Goal: Information Seeking & Learning: Learn about a topic

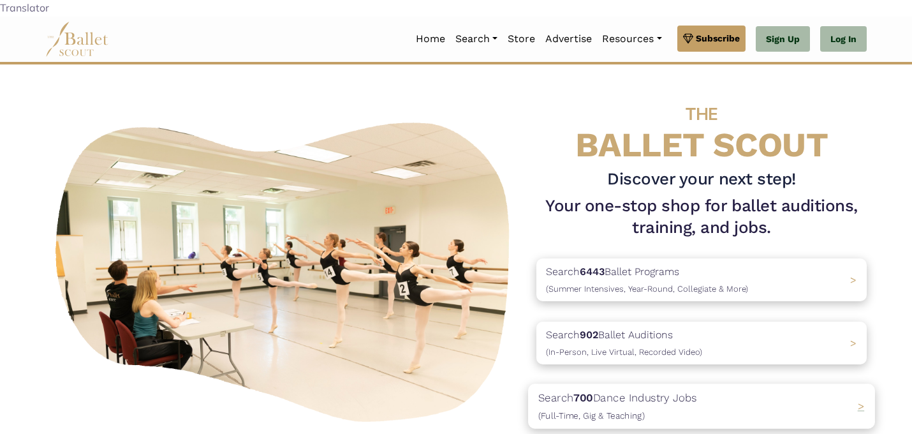
click at [612, 389] on p "Search 700 Dance Industry Jobs (Full-Time, Gig & Teaching)" at bounding box center [617, 406] width 159 height 34
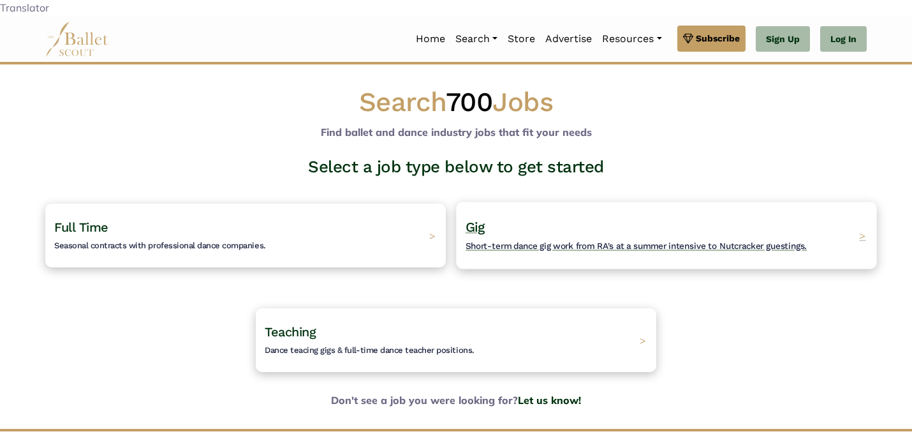
click at [544, 218] on h4 "Gig Short-term dance gig work from RA's at a summer intensive to Nutcracker gue…" at bounding box center [636, 235] width 341 height 35
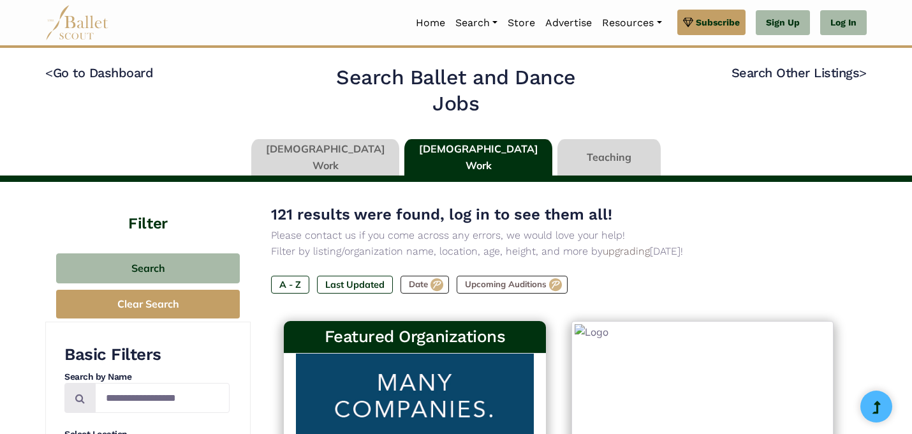
type input "******"
type input "*****"
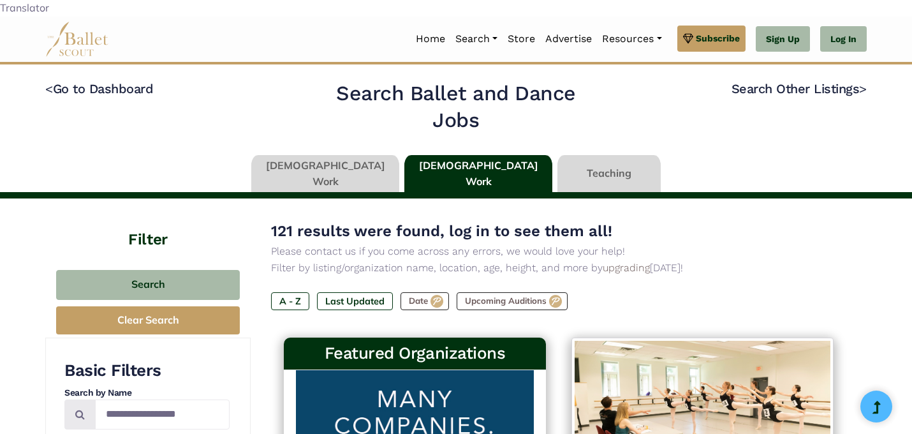
scroll to position [88, 0]
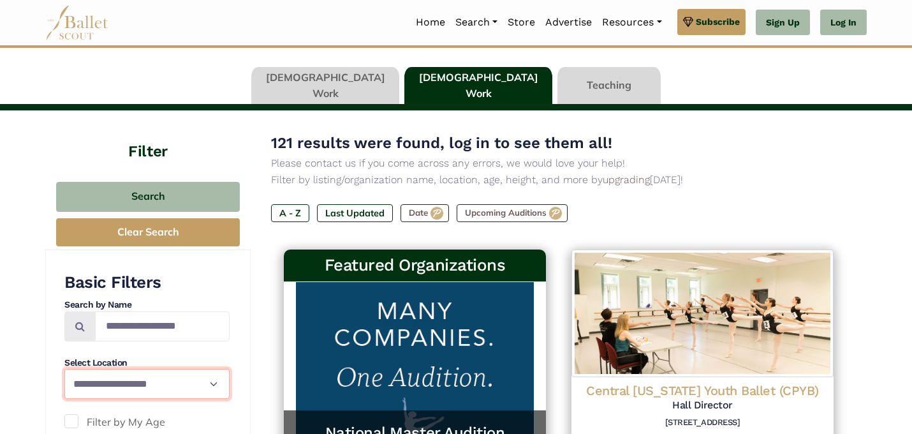
click at [146, 370] on select "**********" at bounding box center [146, 384] width 165 height 30
select select "**"
click at [64, 369] on select "**********" at bounding box center [146, 384] width 165 height 30
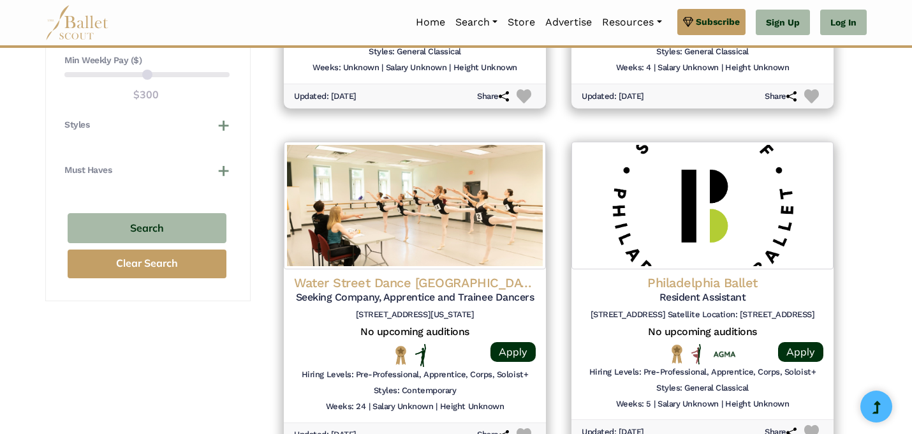
scroll to position [1207, 0]
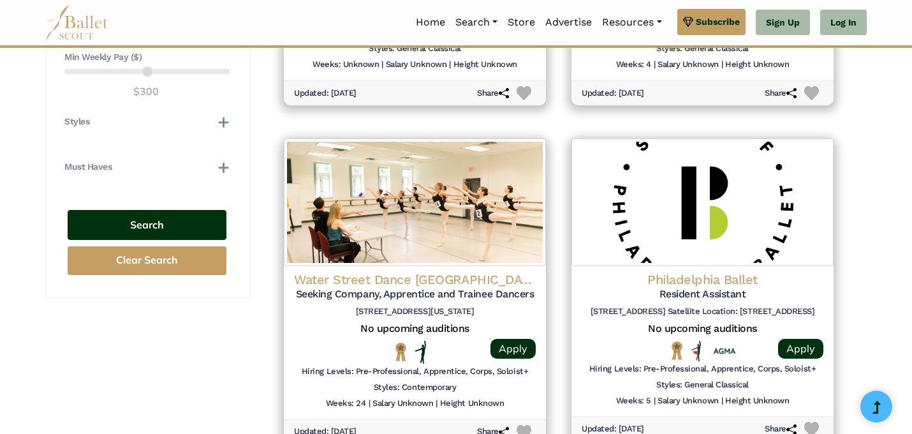
click at [184, 210] on button "Search" at bounding box center [147, 225] width 159 height 30
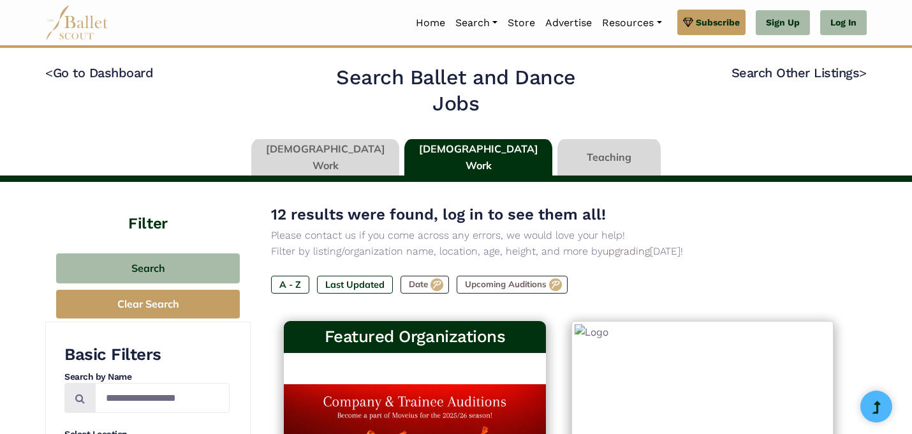
select select "**"
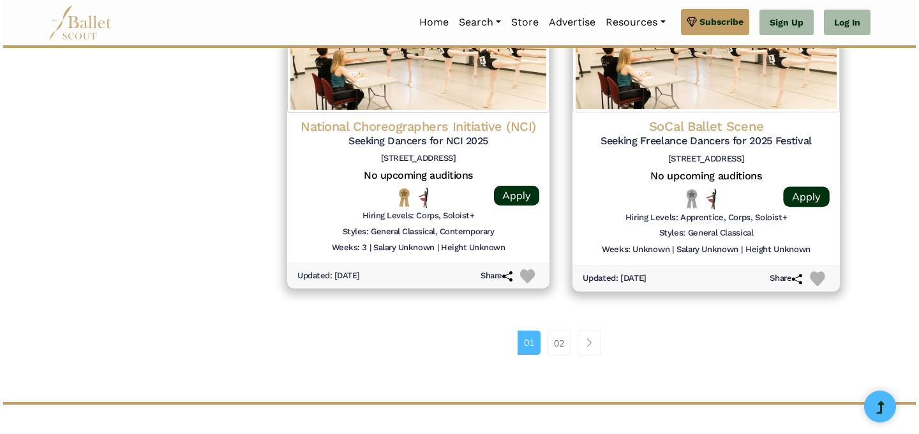
scroll to position [1716, 0]
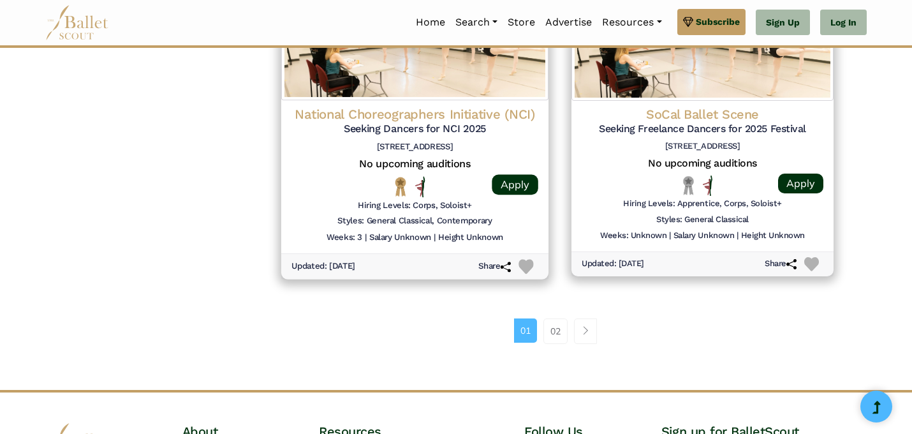
click at [454, 122] on h5 "Seeking Dancers for NCI 2025" at bounding box center [415, 128] width 247 height 13
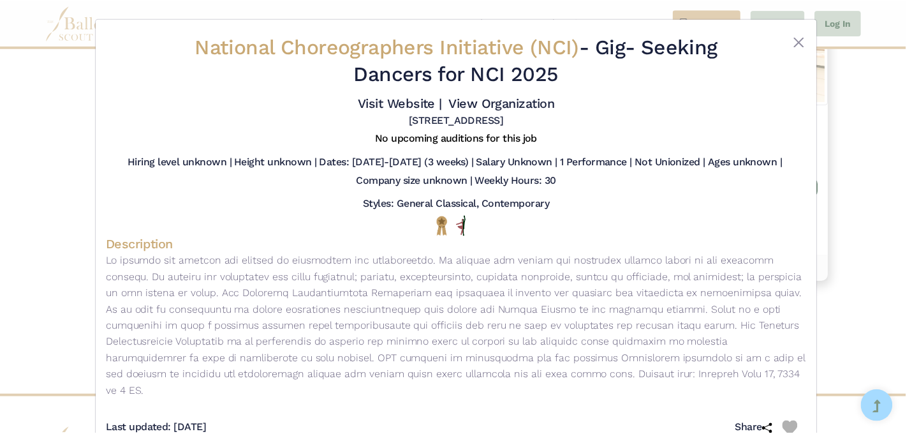
scroll to position [20, 0]
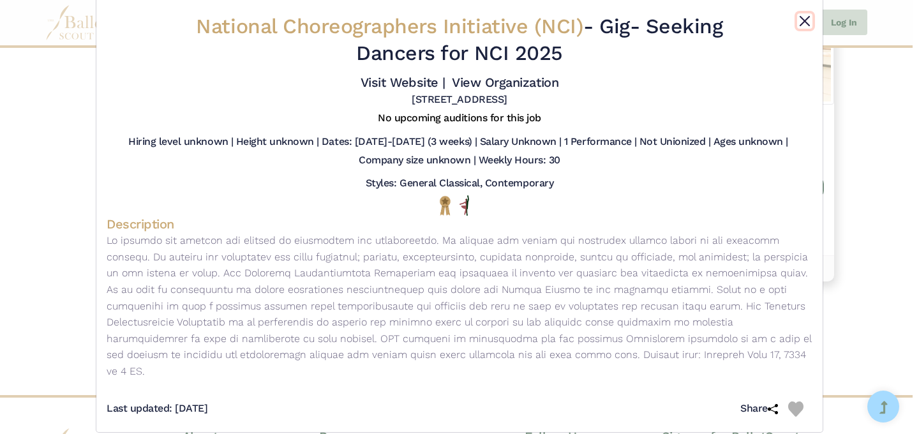
click at [803, 19] on button "Close" at bounding box center [804, 20] width 15 height 15
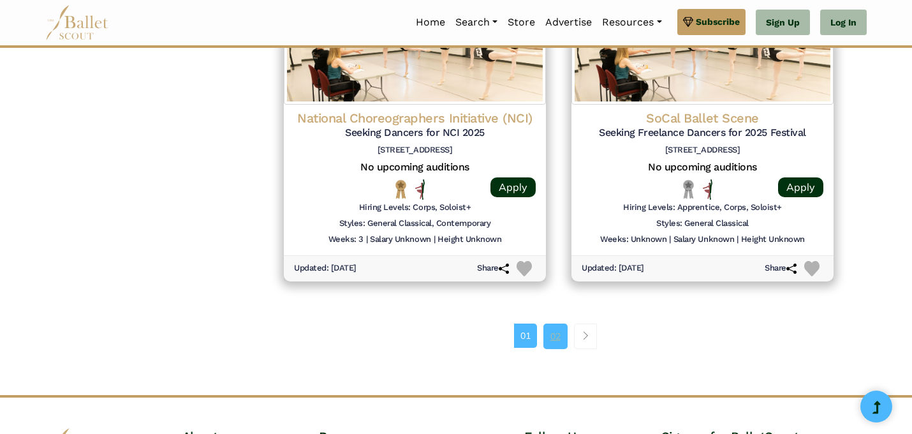
click at [563, 323] on link "02" at bounding box center [556, 336] width 24 height 26
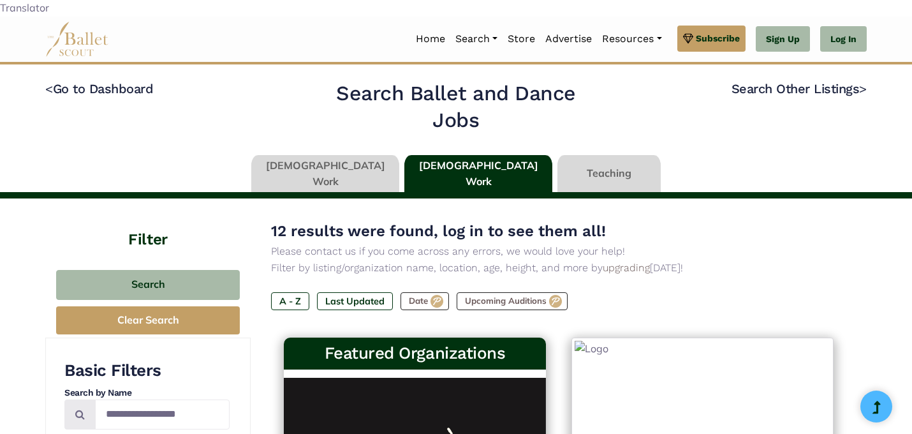
select select "**"
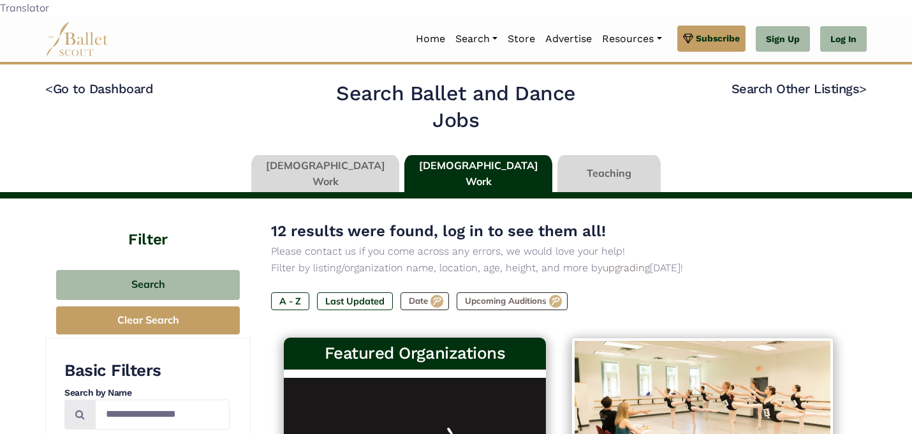
click at [579, 163] on link at bounding box center [609, 173] width 103 height 36
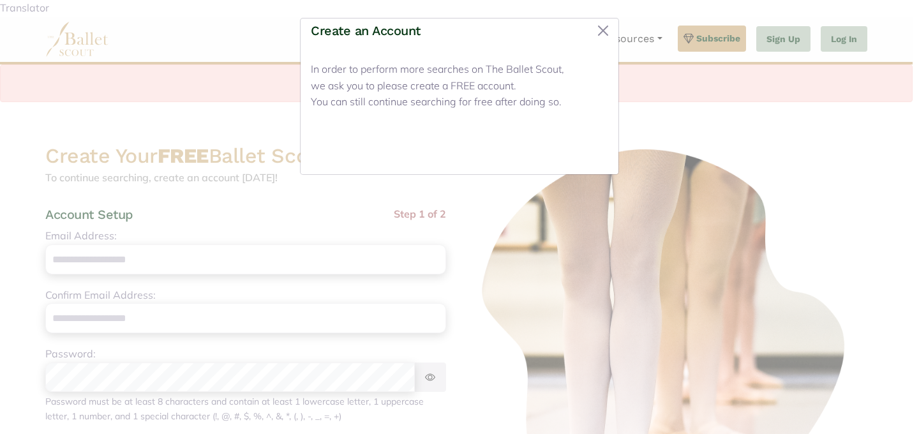
click at [575, 147] on button "Close" at bounding box center [584, 149] width 48 height 30
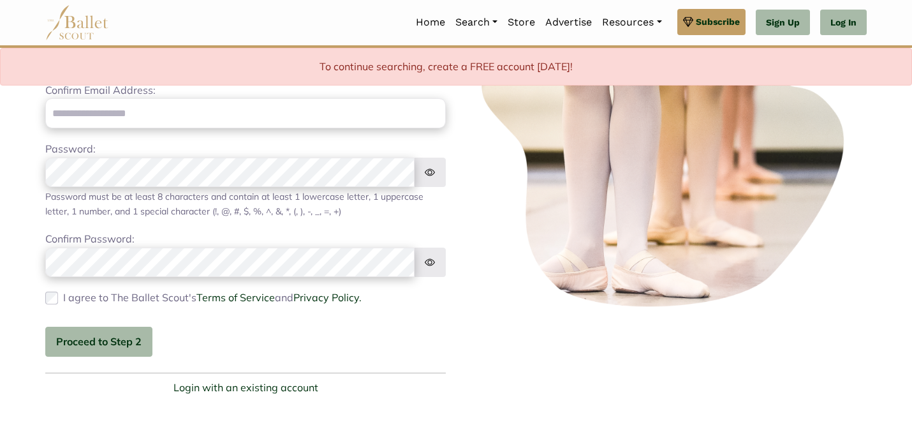
scroll to position [375, 0]
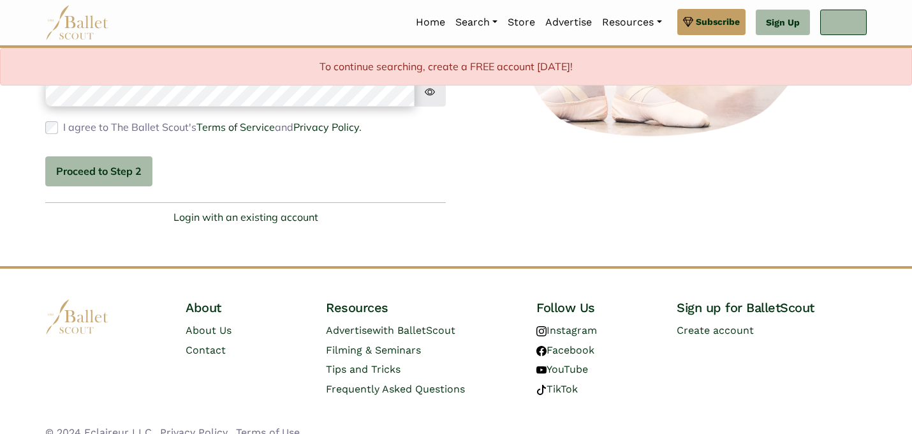
click at [843, 17] on link "Log In" at bounding box center [843, 23] width 47 height 26
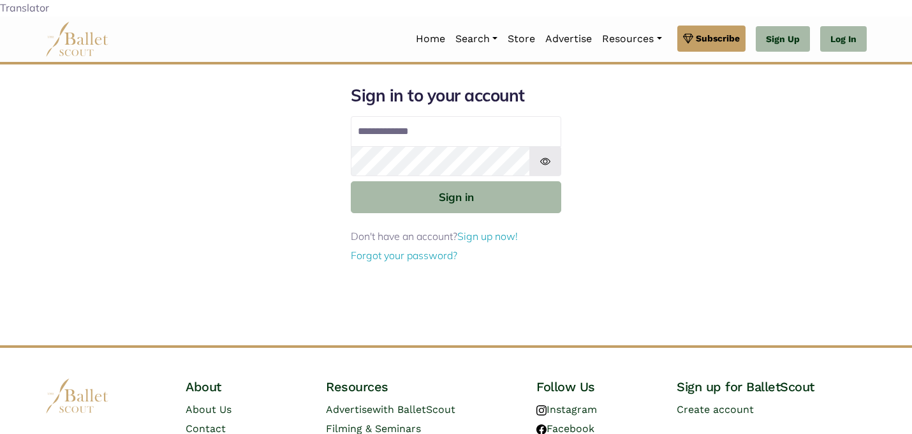
click at [478, 122] on input "Email address" at bounding box center [456, 131] width 211 height 31
type input "**********"
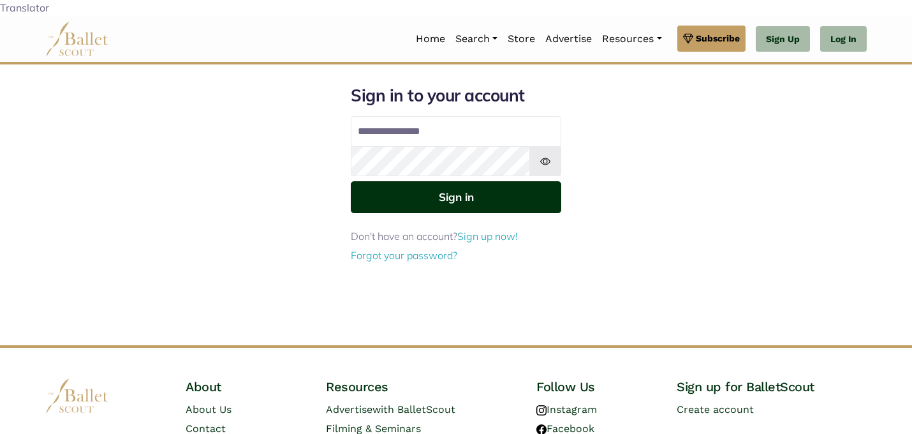
click at [473, 183] on button "Sign in" at bounding box center [456, 196] width 211 height 31
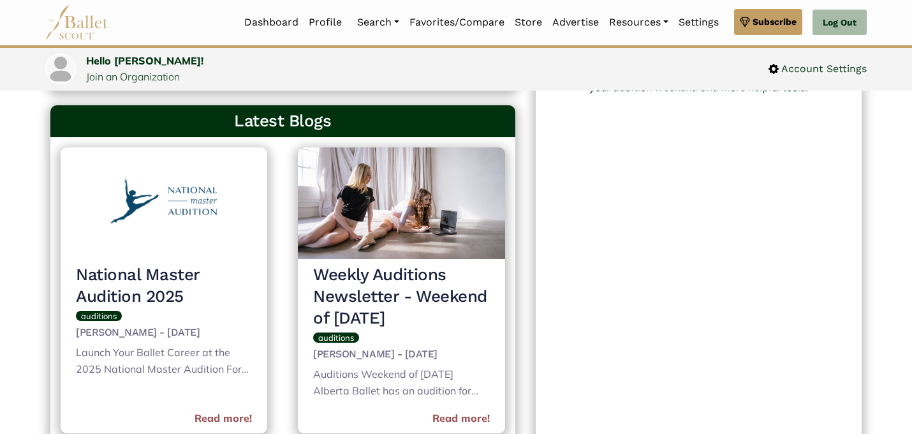
scroll to position [473, 0]
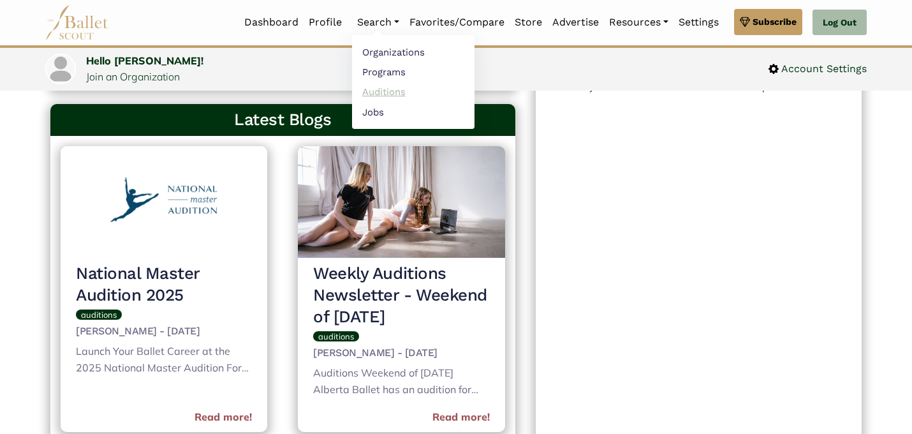
click at [373, 91] on link "Auditions" at bounding box center [413, 92] width 122 height 20
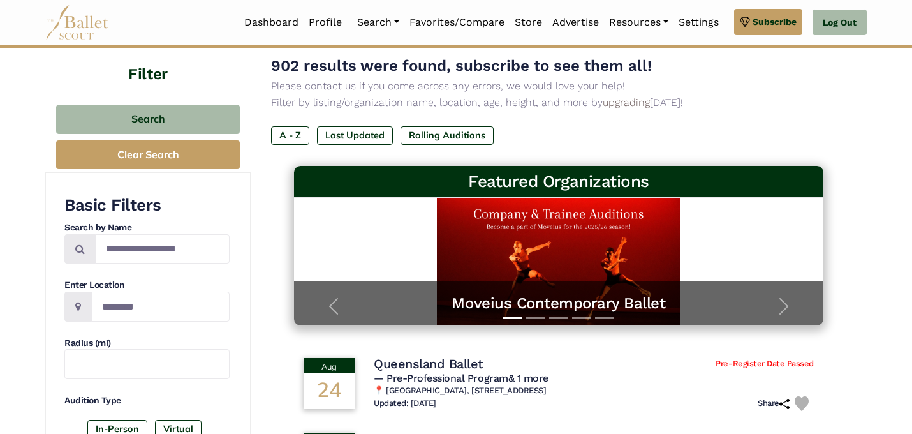
scroll to position [100, 0]
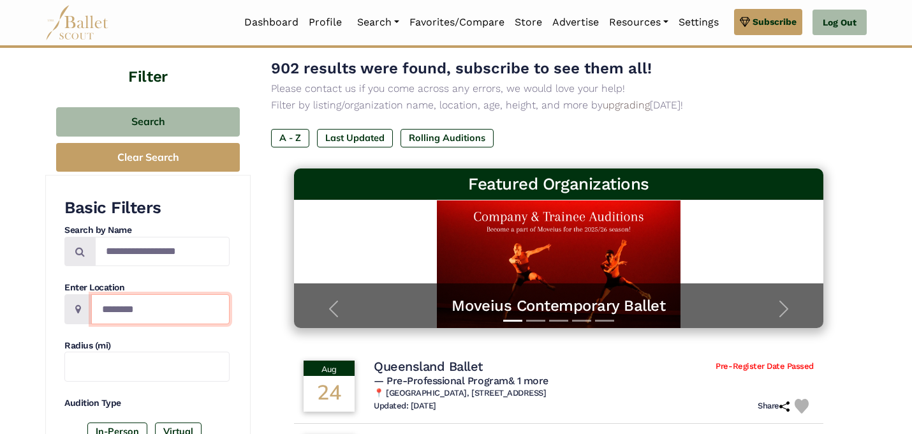
click at [154, 294] on input "Location" at bounding box center [160, 309] width 138 height 30
type input "**********"
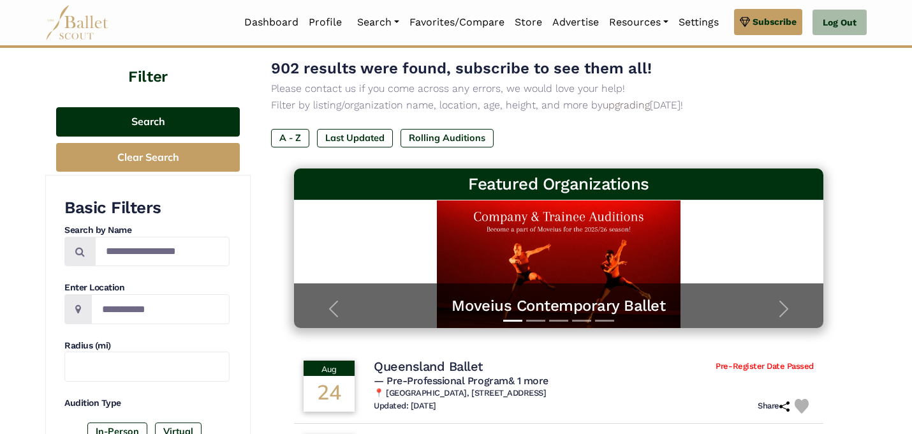
click at [212, 107] on button "Search" at bounding box center [148, 122] width 184 height 30
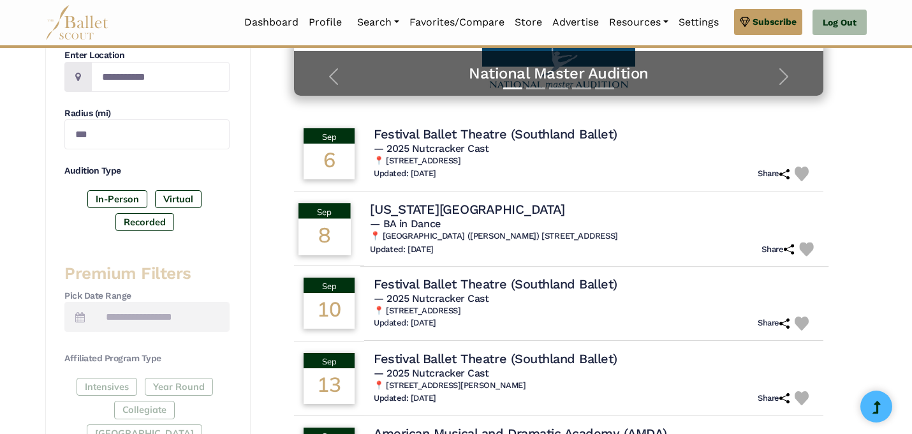
scroll to position [334, 0]
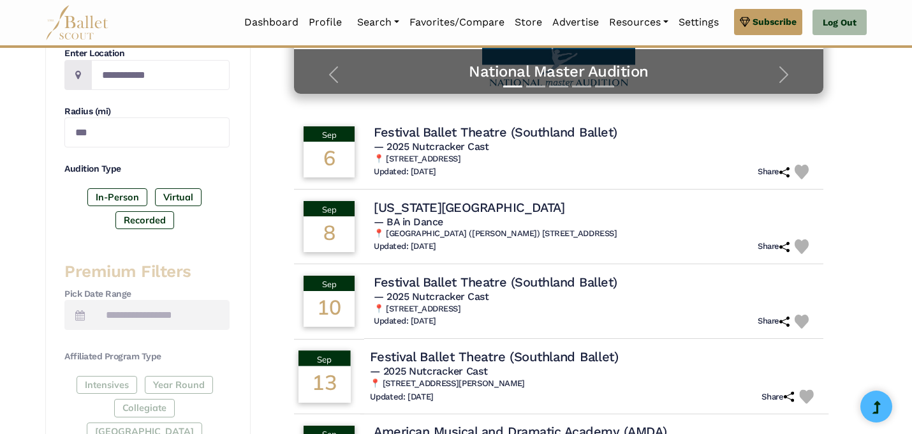
click at [494, 348] on h4 "Festival Ballet Theatre (Southland Ballet)" at bounding box center [494, 356] width 248 height 17
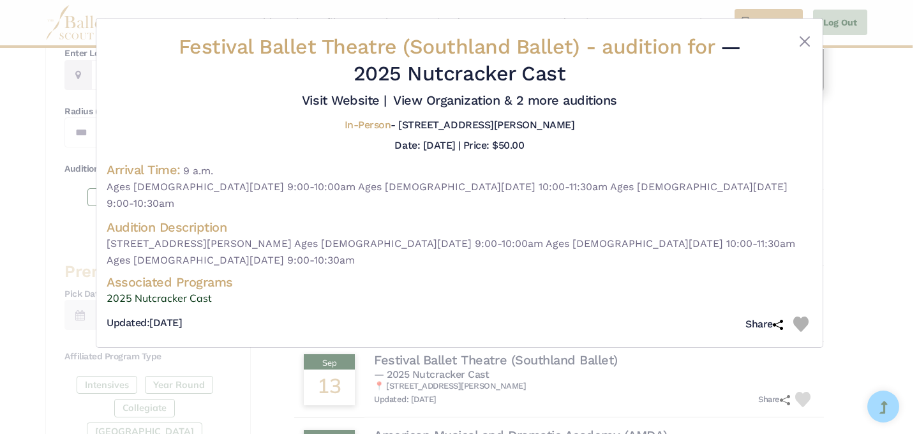
click at [880, 160] on div "Festival Ballet Theatre (Southland Ballet) - audition for — 2025 Nutcracker Cas…" at bounding box center [459, 217] width 919 height 434
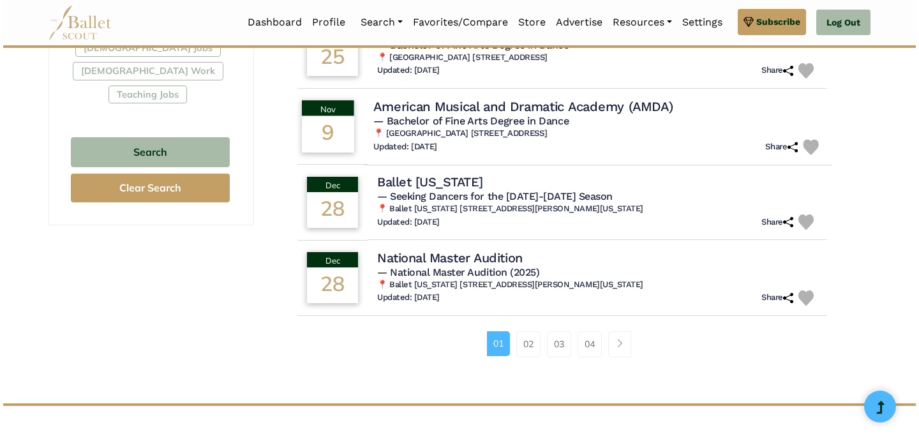
scroll to position [815, 0]
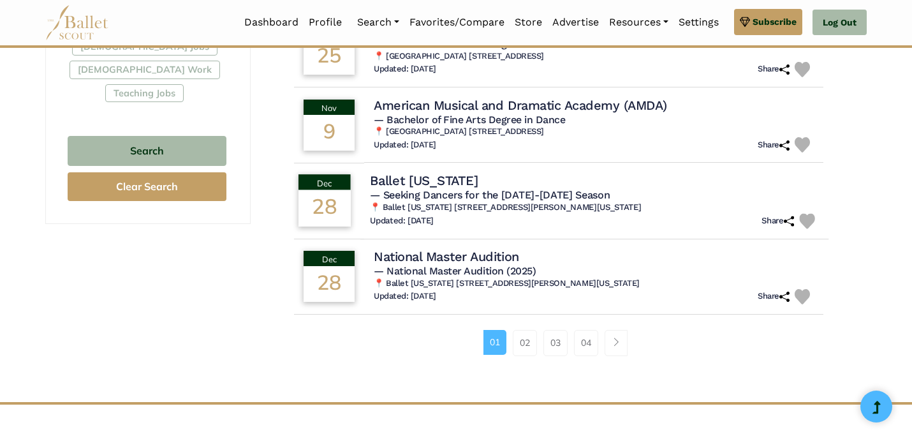
click at [543, 189] on span "— Seeking Dancers for the [DATE]-[DATE] Season" at bounding box center [490, 195] width 240 height 12
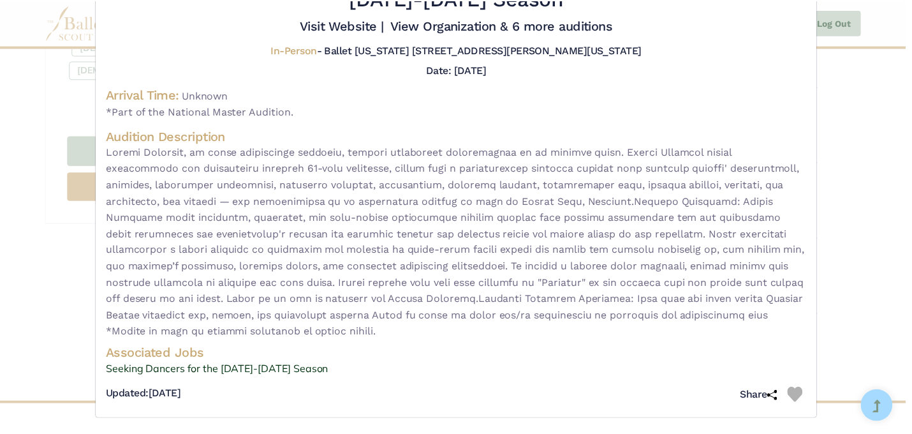
scroll to position [78, 0]
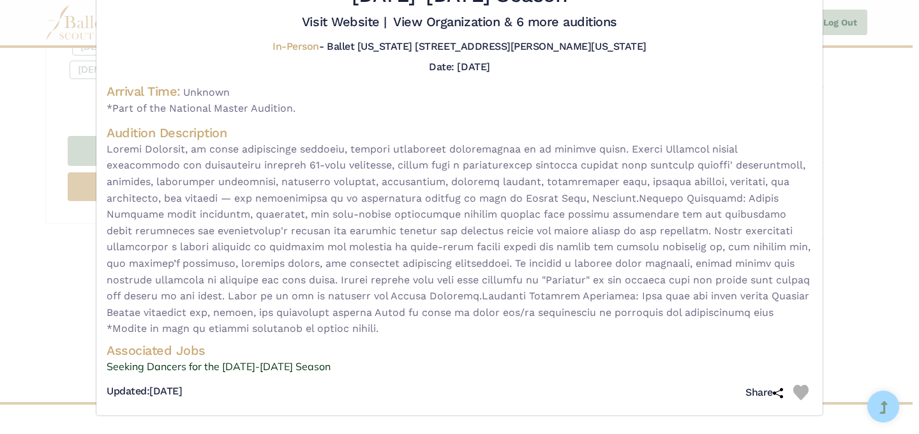
click at [874, 235] on div "Ballet Arkansas - audition for — Seeking Dancers for the 2026-2027 Season Visit…" at bounding box center [459, 217] width 919 height 434
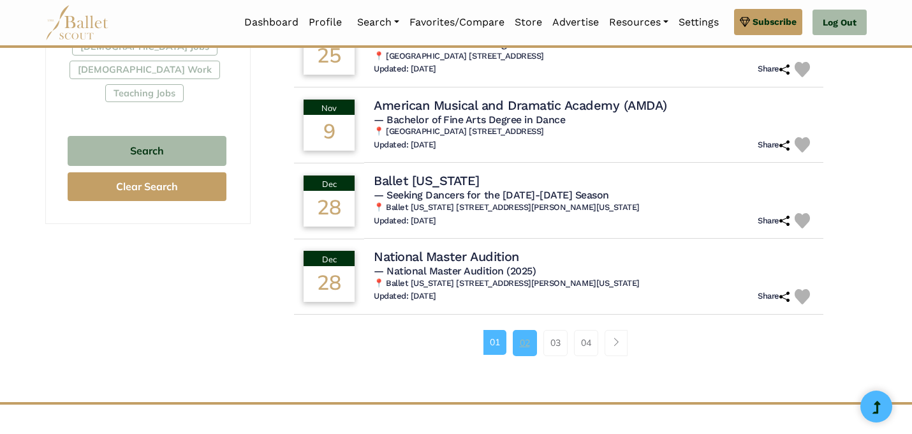
click at [517, 332] on link "02" at bounding box center [525, 343] width 24 height 26
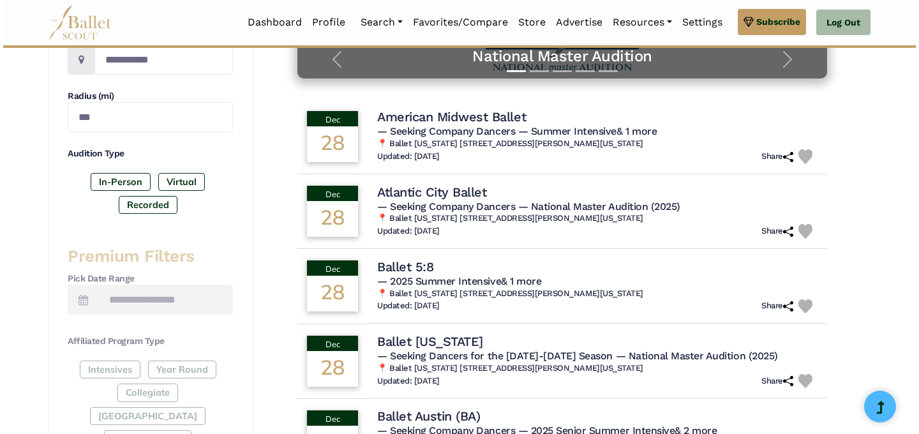
scroll to position [350, 0]
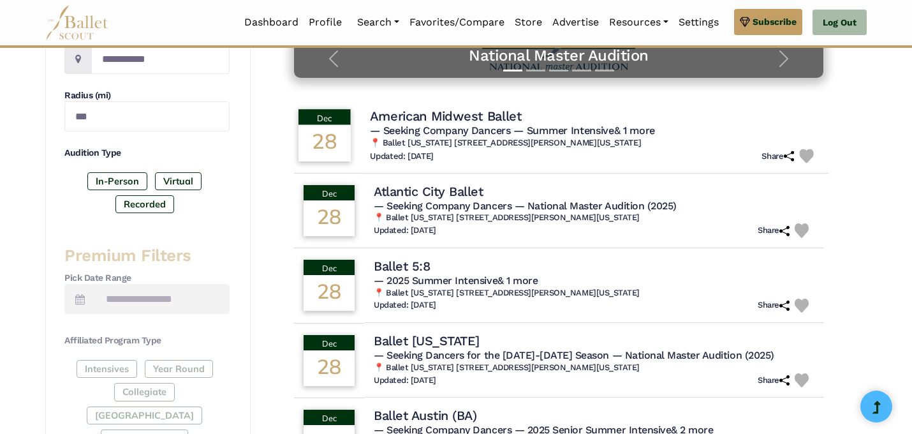
click at [491, 124] on span "— Seeking Company Dancers" at bounding box center [440, 130] width 140 height 12
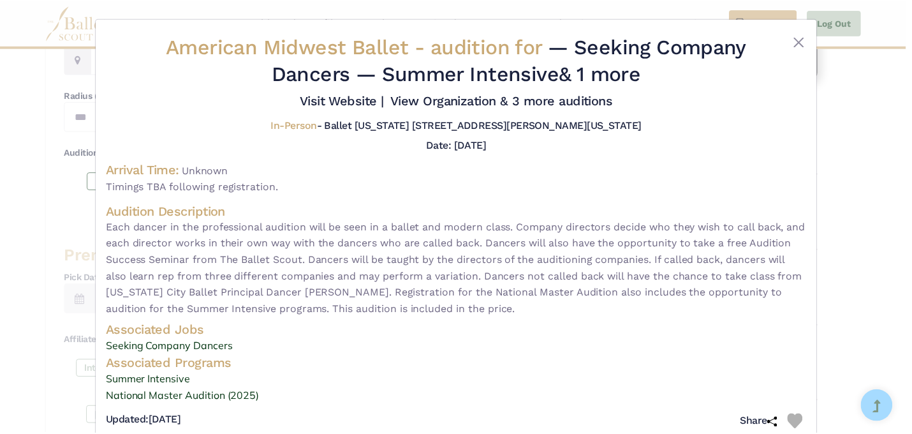
scroll to position [29, 0]
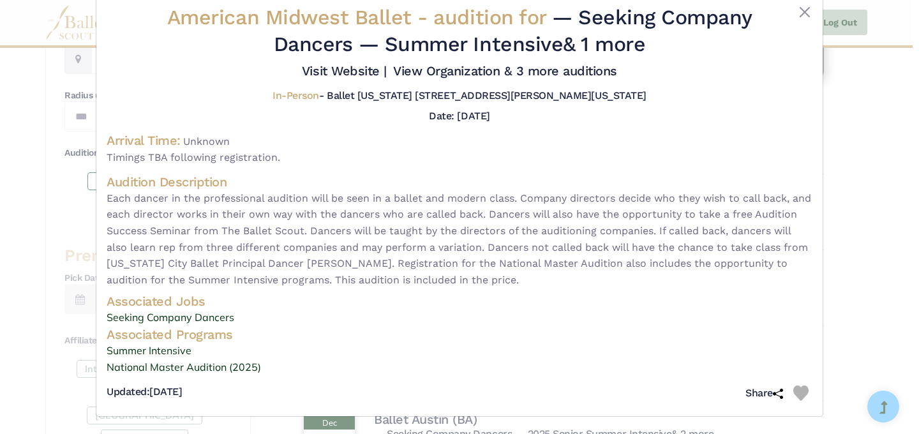
click at [900, 242] on div "American Midwest Ballet - audition for — Seeking Company Dancers — Summer Inten…" at bounding box center [459, 217] width 919 height 434
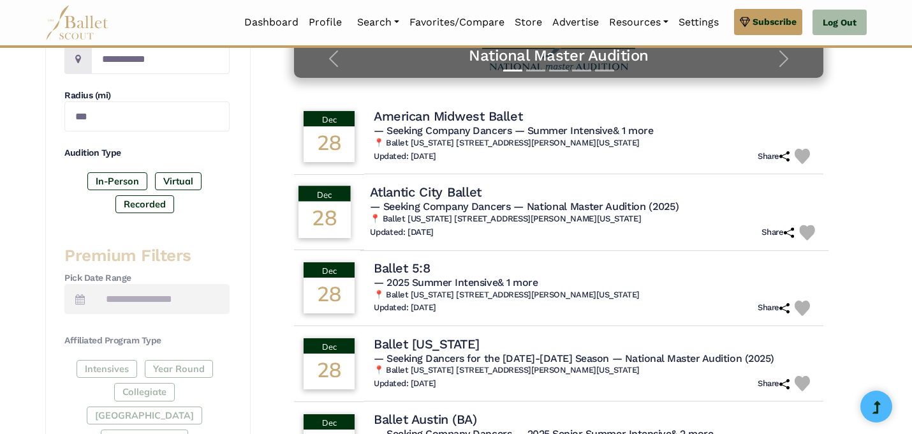
scroll to position [0, 0]
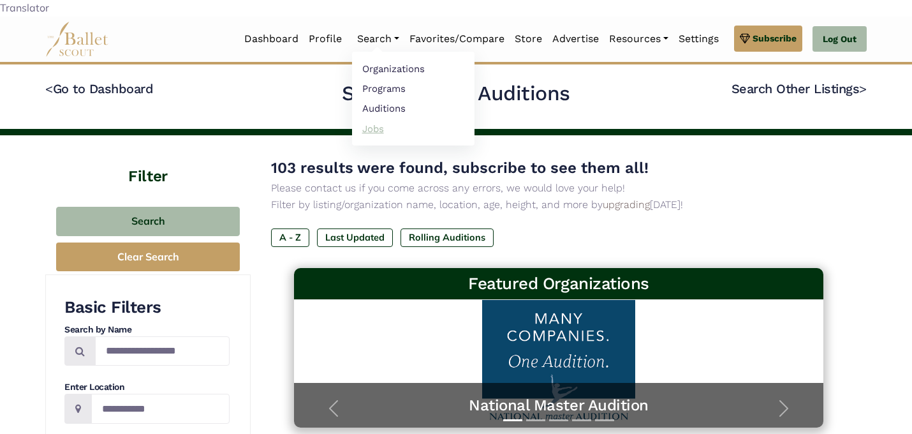
click at [373, 119] on link "Jobs" at bounding box center [413, 129] width 122 height 20
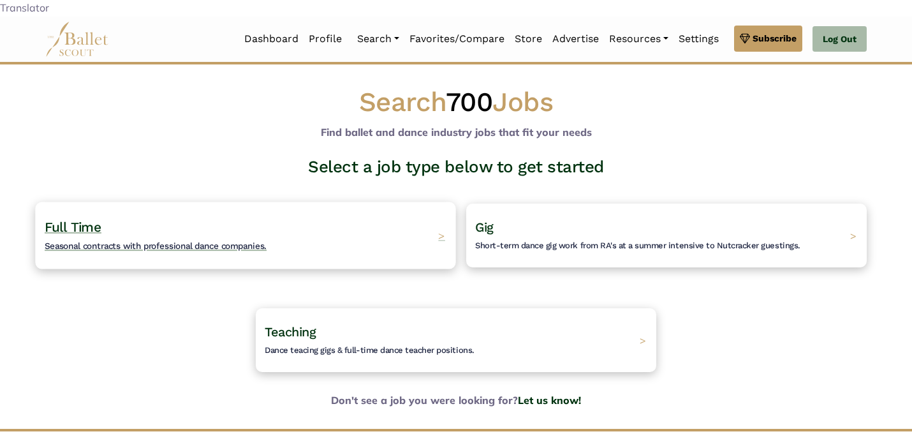
click at [319, 228] on div "Full Time Seasonal contracts with professional dance companies. >" at bounding box center [245, 235] width 420 height 67
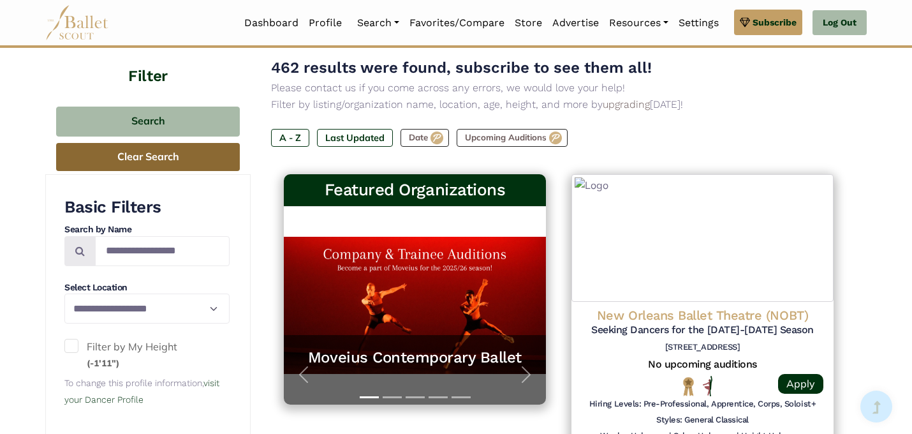
scroll to position [197, 0]
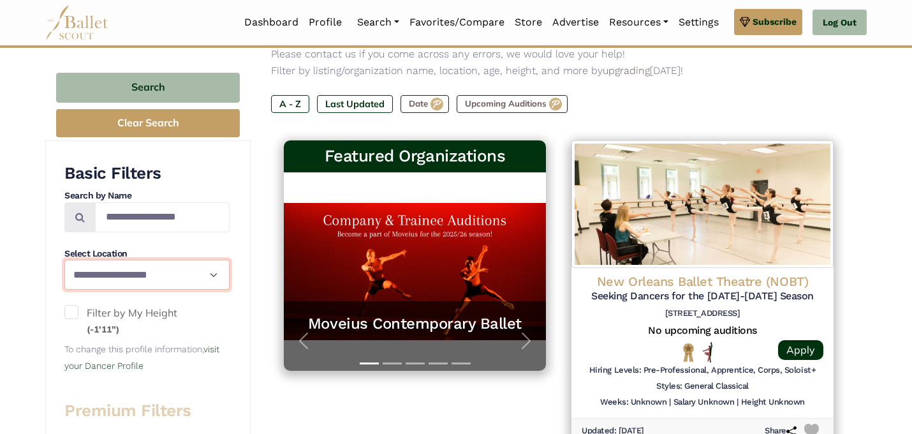
click at [159, 260] on select "**********" at bounding box center [146, 275] width 165 height 30
select select "**"
click at [64, 260] on select "**********" at bounding box center [146, 275] width 165 height 30
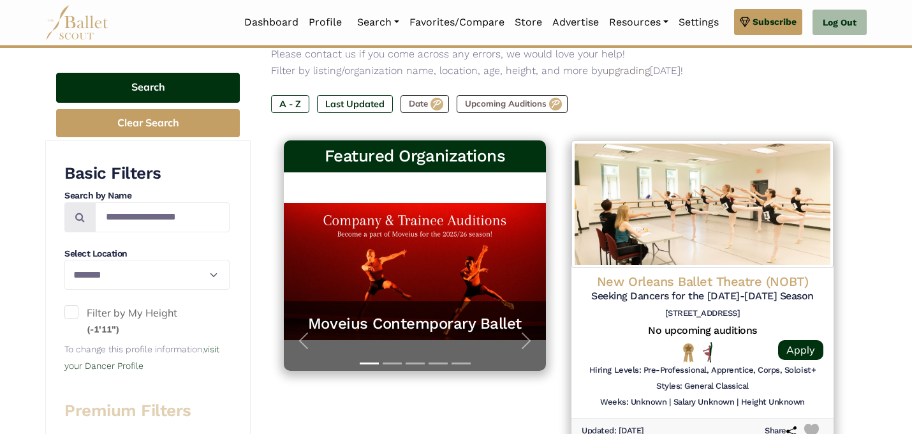
click at [209, 82] on button "Search" at bounding box center [148, 88] width 184 height 30
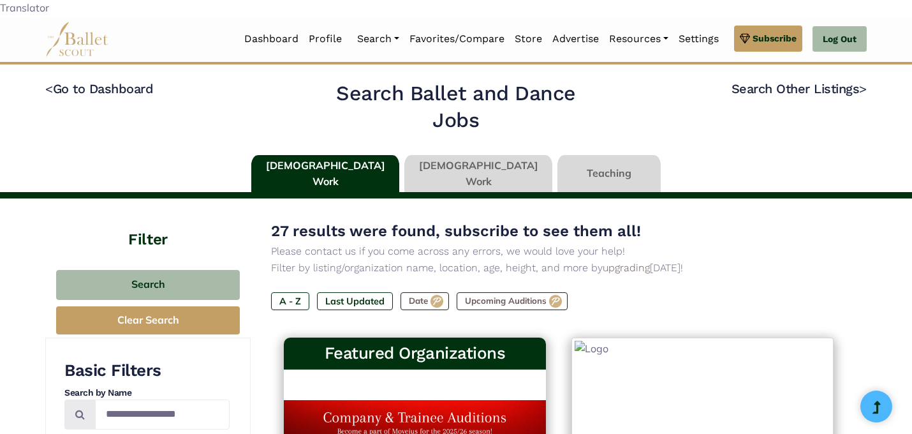
select select "**"
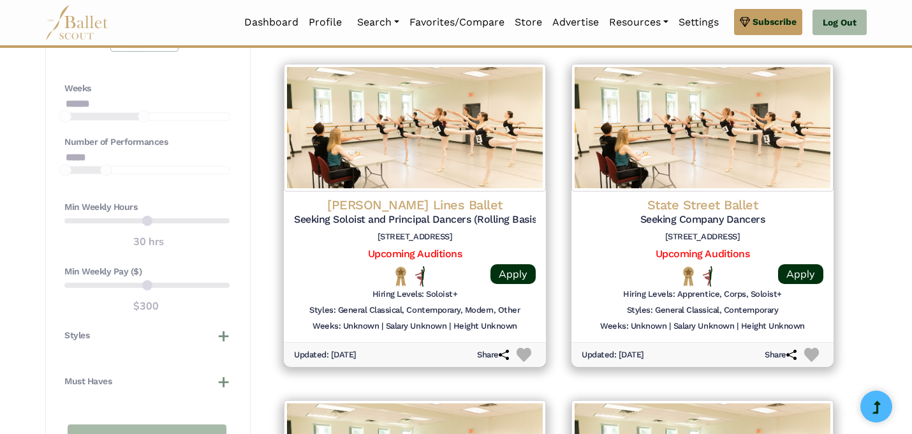
scroll to position [1016, 0]
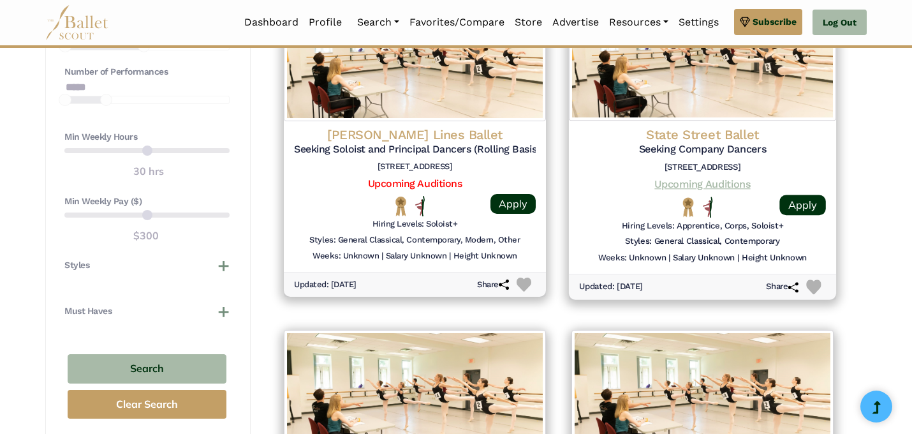
click at [720, 178] on link "Upcoming Auditions" at bounding box center [703, 184] width 96 height 12
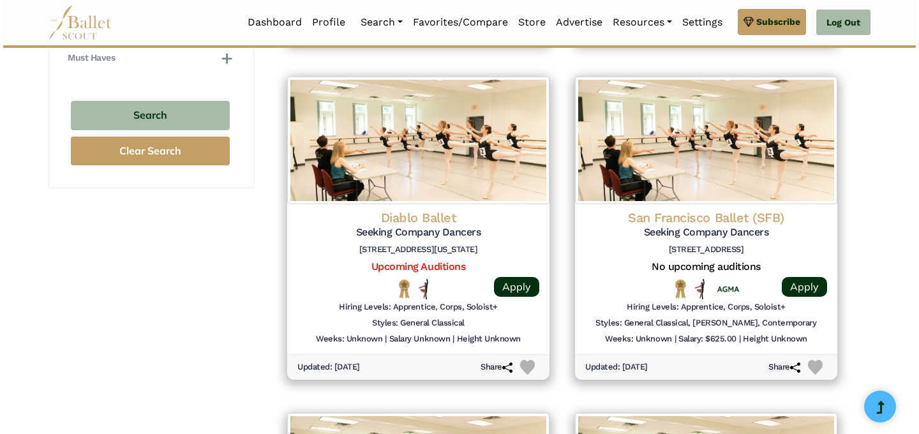
scroll to position [1271, 0]
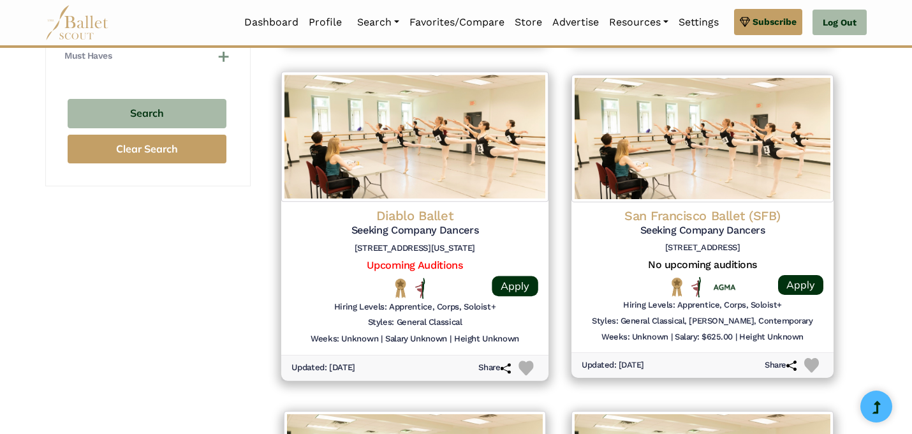
click at [400, 224] on h5 "Seeking Company Dancers" at bounding box center [415, 230] width 247 height 13
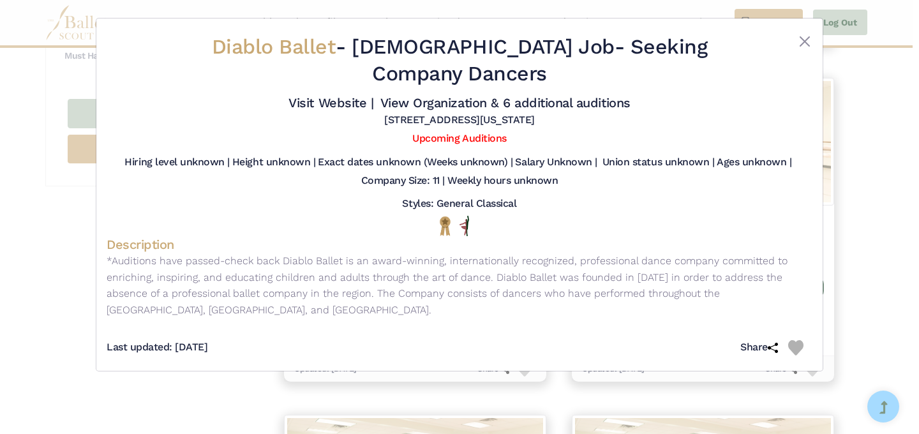
click at [230, 396] on div "Diablo Ballet - Full Time Job - Seeking Company Dancers Visit Website | View Or…" at bounding box center [459, 217] width 919 height 434
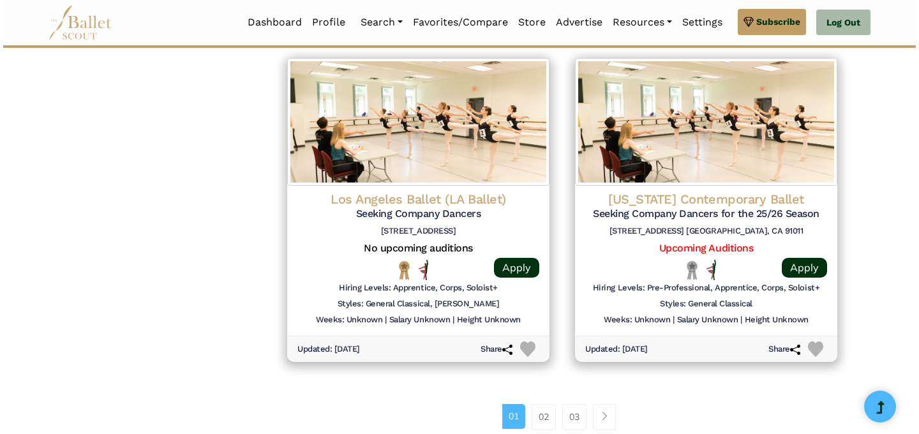
scroll to position [1629, 0]
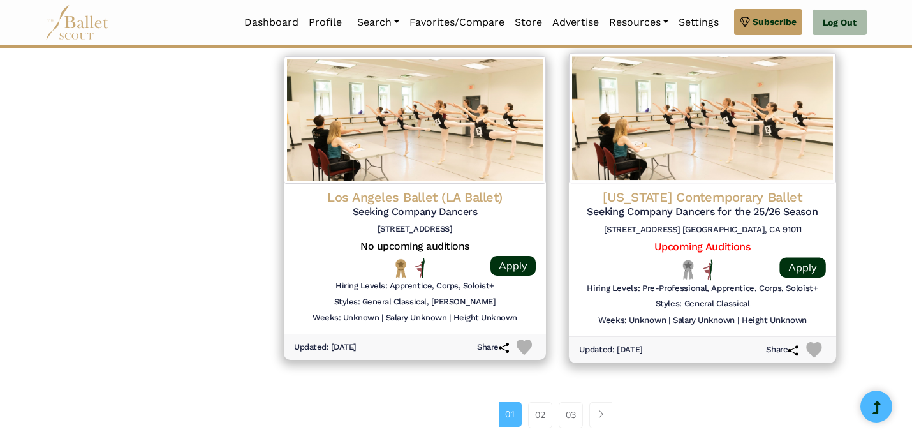
click at [699, 205] on h5 "Seeking Company Dancers for the 25/26 Season" at bounding box center [702, 211] width 247 height 13
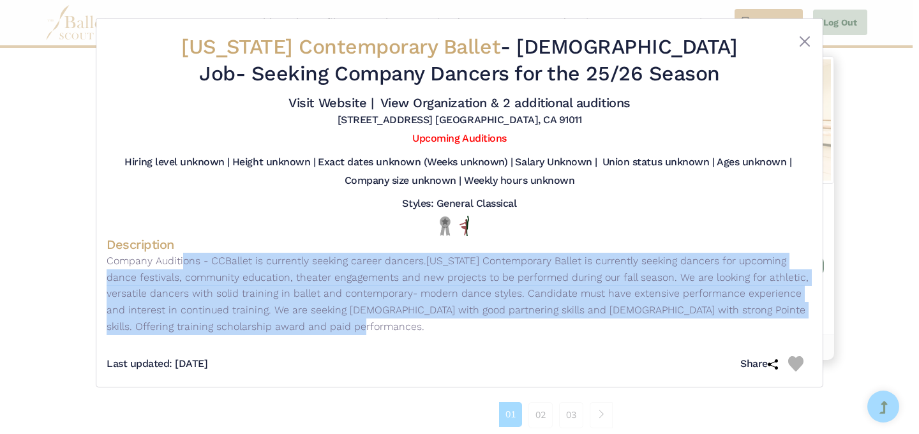
drag, startPoint x: 112, startPoint y: 260, endPoint x: 226, endPoint y: 332, distance: 135.4
click at [226, 332] on p "Company Auditions - CCBallet is currently seeking career dancers. ​ California …" at bounding box center [460, 294] width 706 height 82
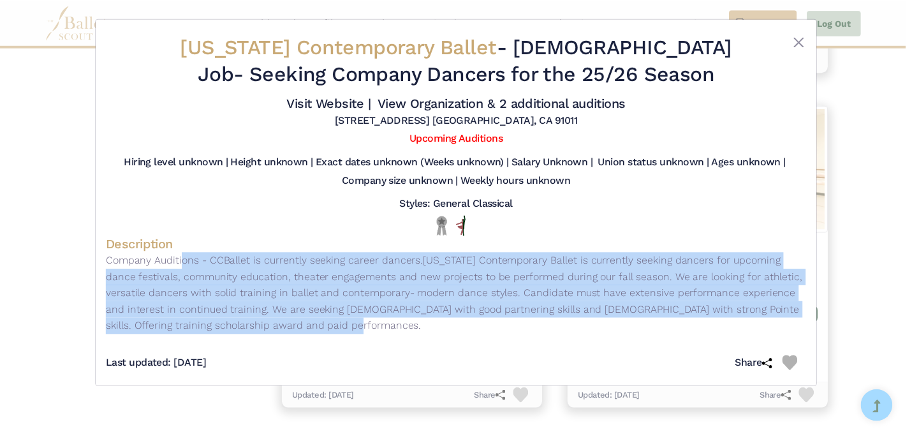
scroll to position [99, 0]
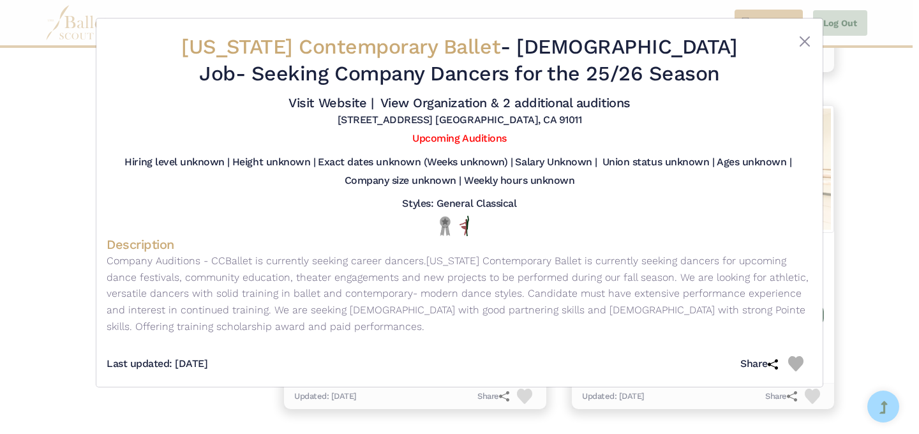
click at [358, 363] on div "Last updated: Aug. 2, 2025 Share" at bounding box center [460, 359] width 706 height 36
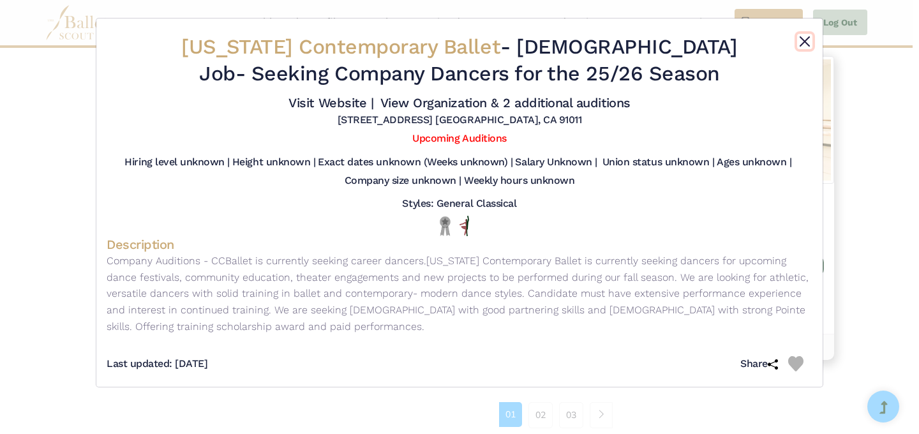
click at [807, 38] on button "Close" at bounding box center [804, 41] width 15 height 15
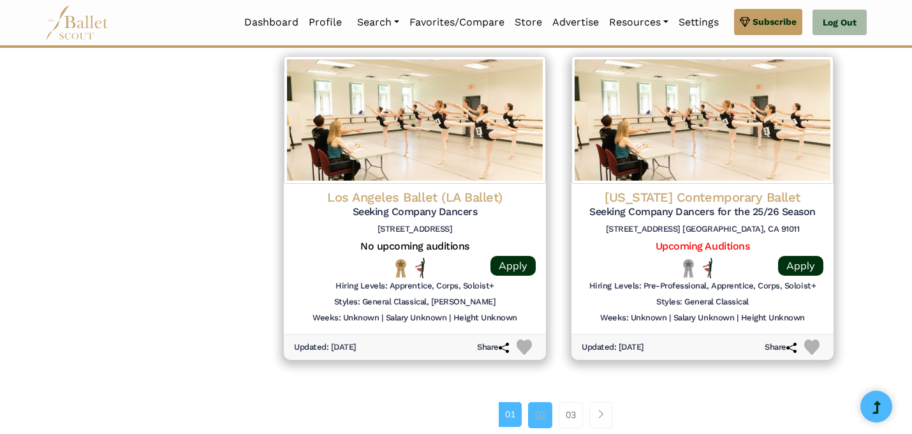
click at [536, 402] on link "02" at bounding box center [540, 415] width 24 height 26
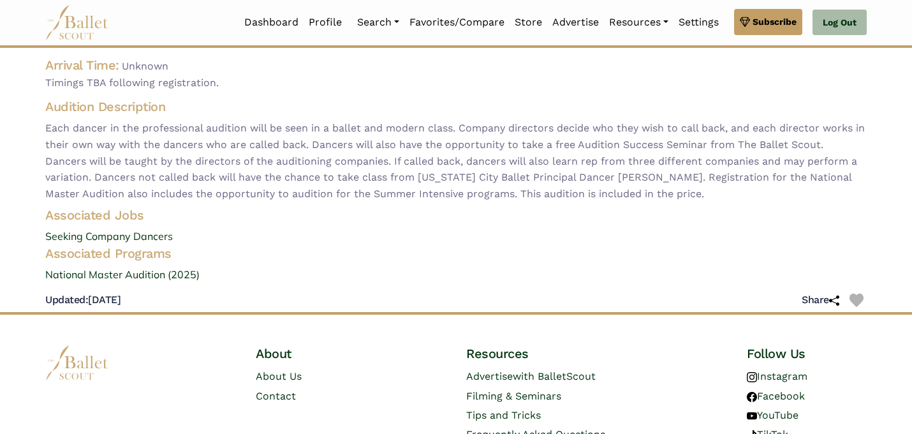
scroll to position [152, 0]
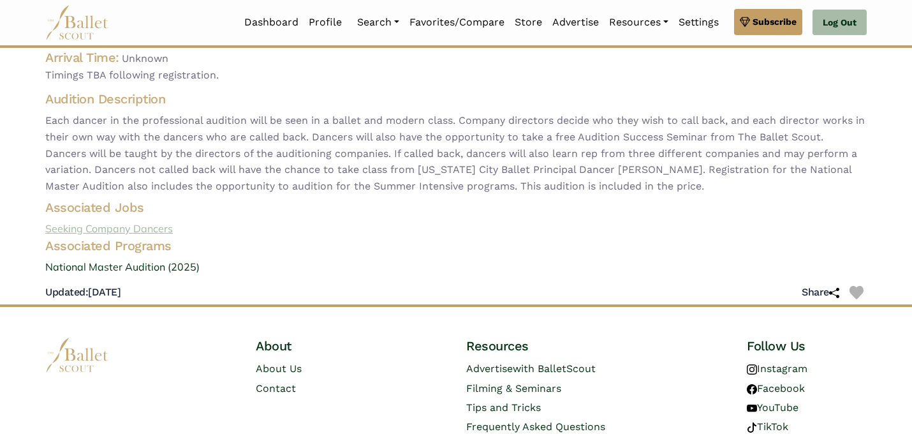
click at [165, 221] on link "Seeking Company Dancers" at bounding box center [456, 229] width 842 height 17
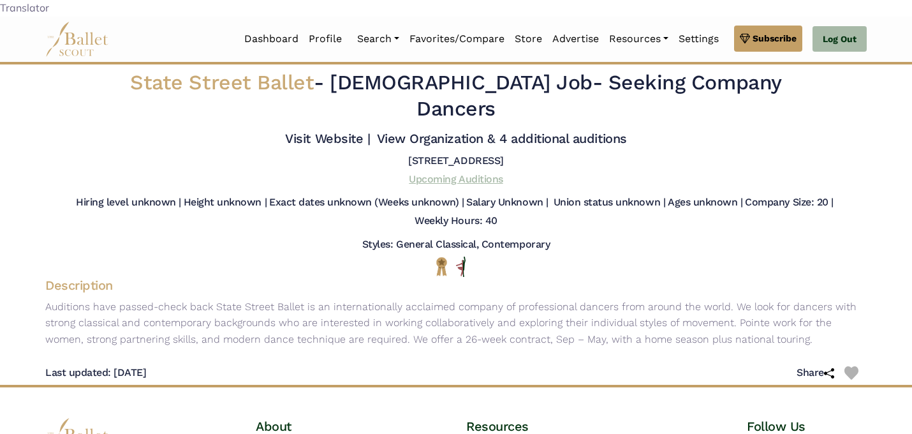
click at [455, 173] on link "Upcoming Auditions" at bounding box center [456, 179] width 94 height 12
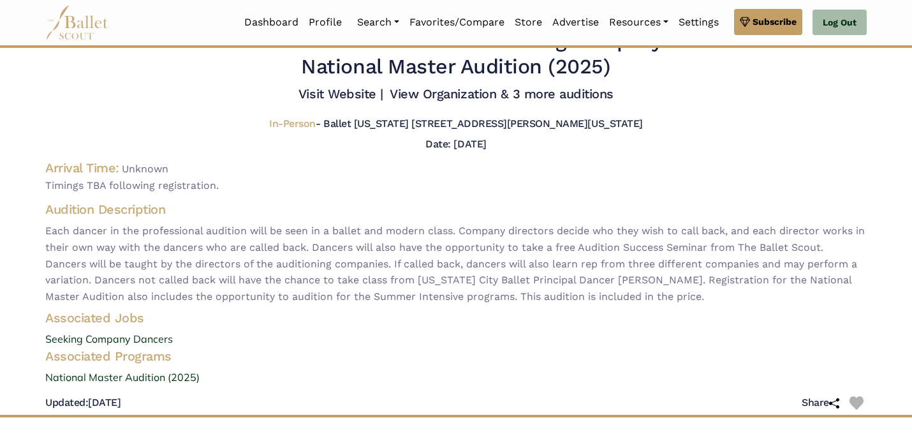
scroll to position [44, 0]
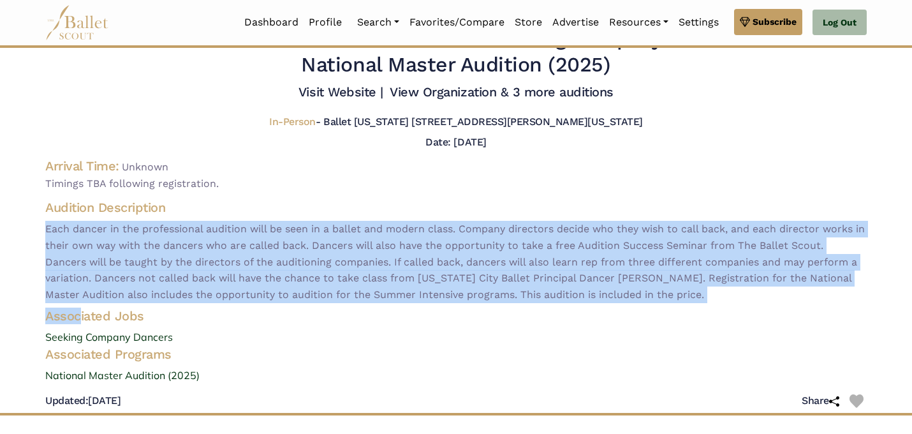
drag, startPoint x: 47, startPoint y: 209, endPoint x: 82, endPoint y: 291, distance: 89.5
click at [82, 291] on div "State Street Ballet - audition for — Seeking Company Dancers — National Master …" at bounding box center [456, 220] width 842 height 388
click at [445, 325] on body "Translator Premium Feature Make this audition season count. Upgrade to premium …" at bounding box center [456, 276] width 912 height 641
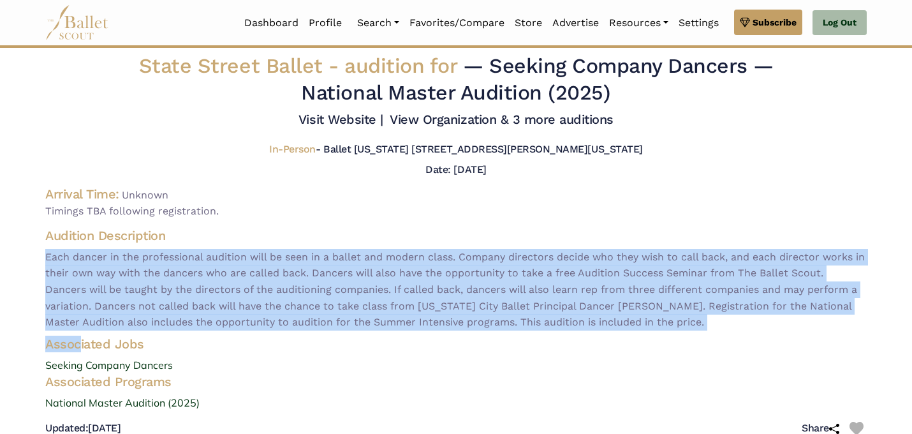
scroll to position [91, 0]
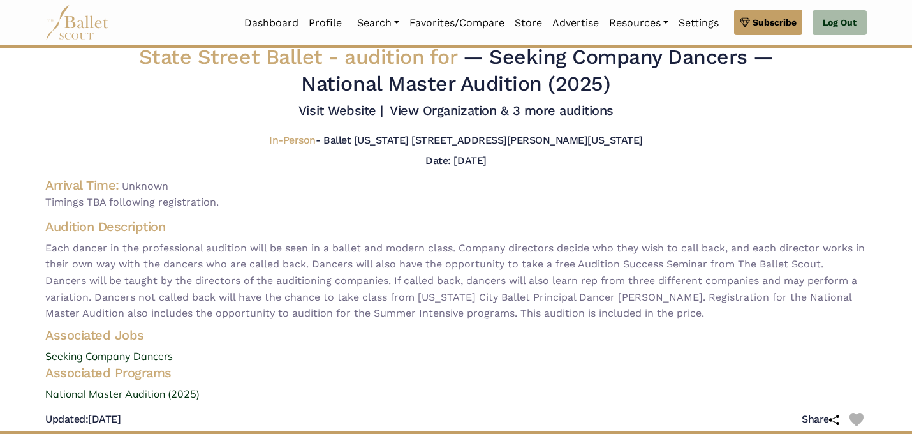
click at [316, 357] on body "Translator Premium Feature Make this audition season count. Upgrade to premium …" at bounding box center [456, 262] width 912 height 707
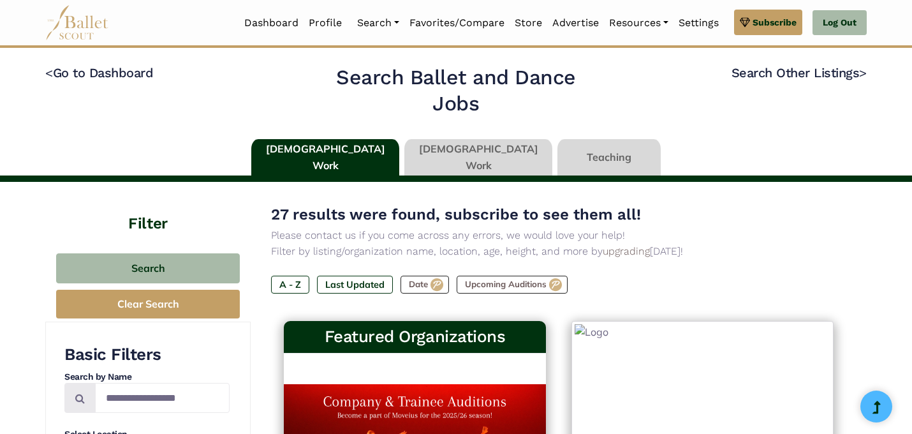
select select "**"
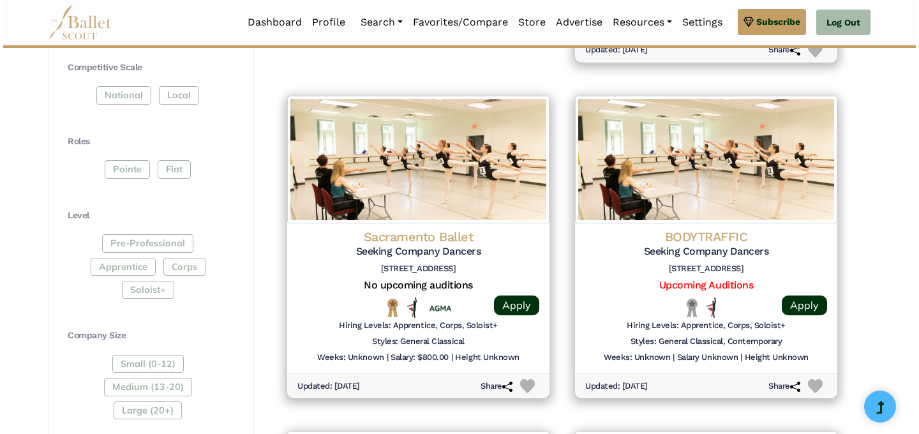
scroll to position [579, 0]
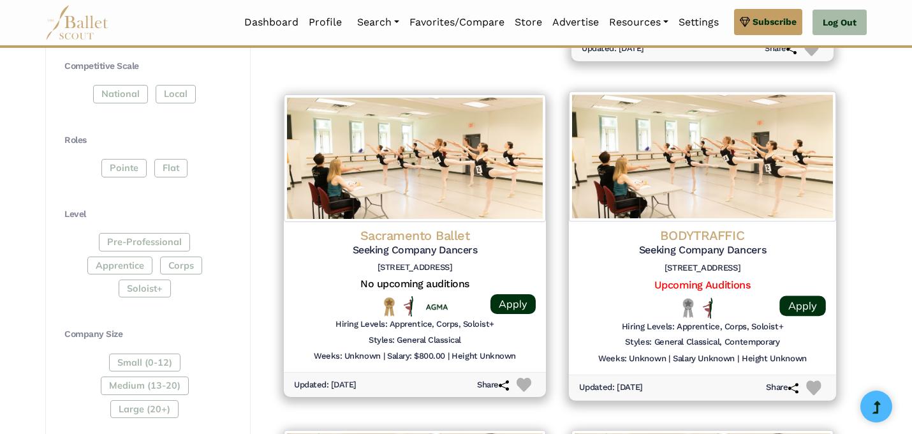
click at [720, 226] on h4 "BODYTRAFFIC" at bounding box center [702, 234] width 247 height 17
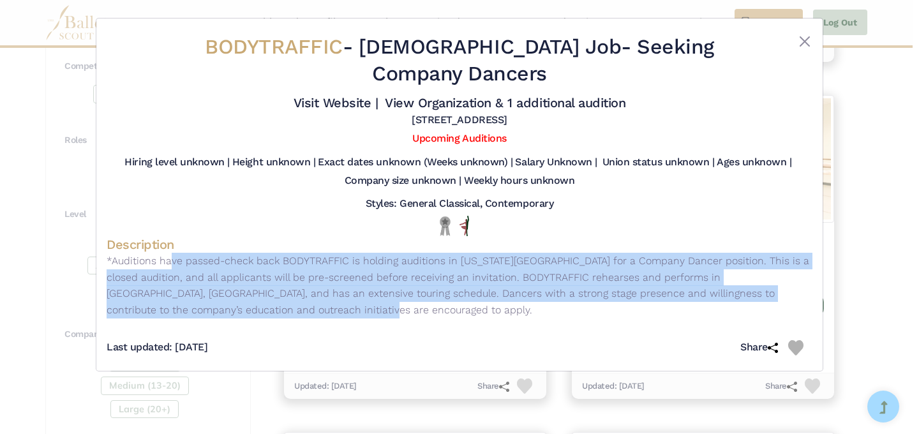
drag, startPoint x: 108, startPoint y: 237, endPoint x: 200, endPoint y: 290, distance: 106.0
click at [200, 290] on p "*Auditions have passed-check back BODYTRAFFIC is holding auditions in New York …" at bounding box center [460, 285] width 706 height 65
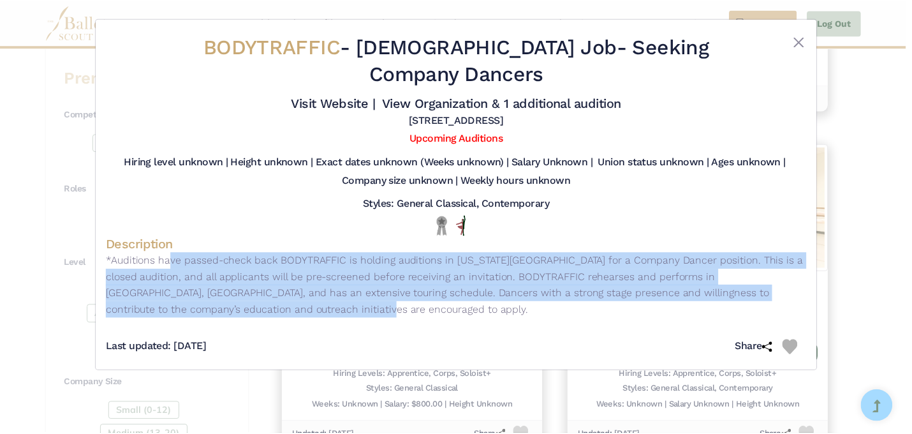
scroll to position [17, 0]
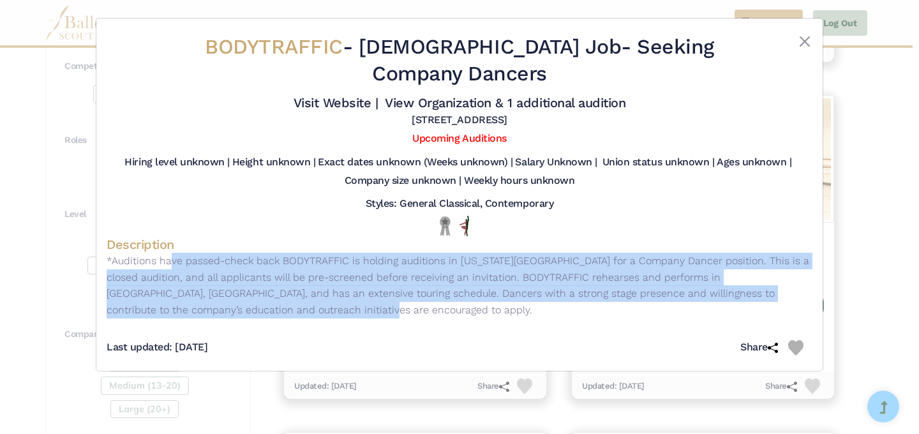
click at [646, 274] on p "*Auditions have passed-check back BODYTRAFFIC is holding auditions in New York …" at bounding box center [460, 285] width 706 height 65
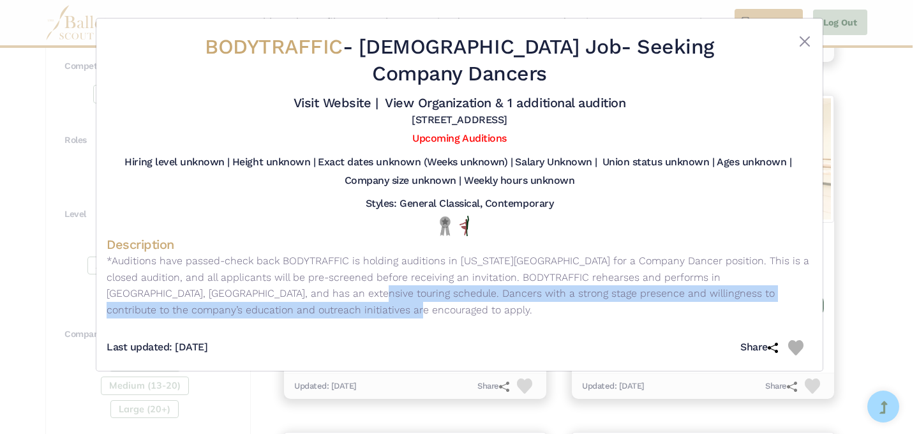
drag, startPoint x: 233, startPoint y: 263, endPoint x: 265, endPoint y: 289, distance: 40.8
click at [265, 289] on p "*Auditions have passed-check back BODYTRAFFIC is holding auditions in New York …" at bounding box center [460, 285] width 706 height 65
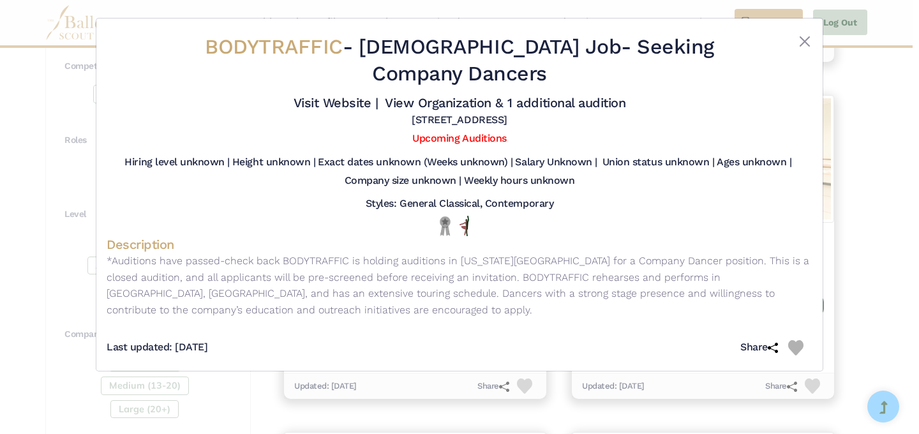
click at [523, 288] on p "*Auditions have passed-check back BODYTRAFFIC is holding auditions in New York …" at bounding box center [460, 285] width 706 height 65
click at [896, 249] on div "BODYTRAFFIC - Full Time Job - Seeking Company Dancers Visit Website | View Orga…" at bounding box center [459, 217] width 919 height 434
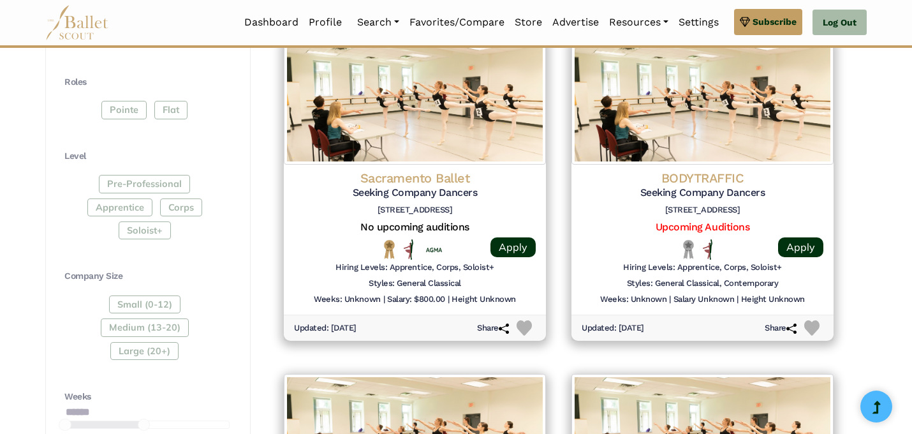
scroll to position [638, 0]
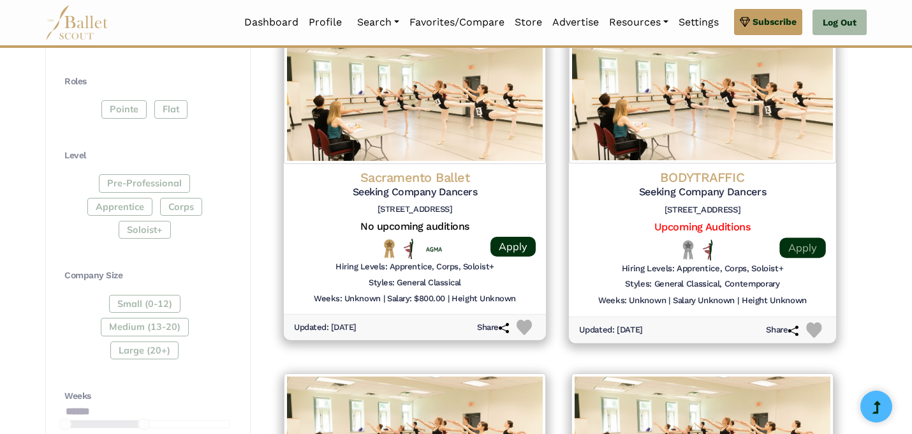
click at [799, 237] on link "Apply" at bounding box center [803, 247] width 46 height 20
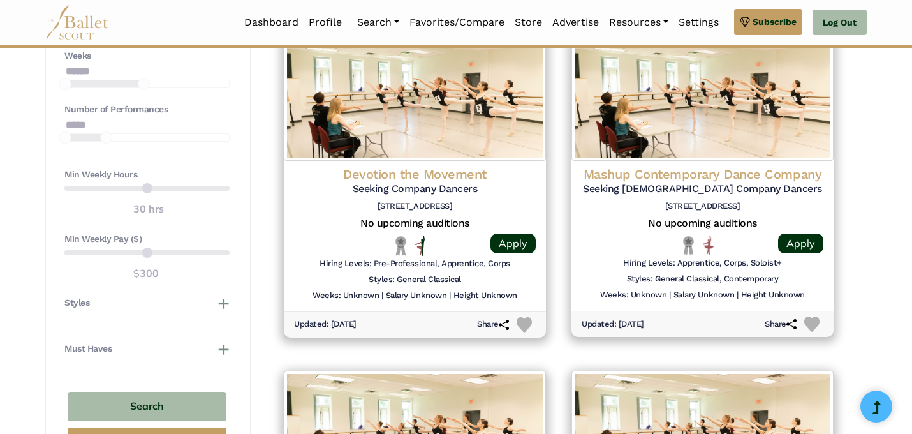
scroll to position [979, 0]
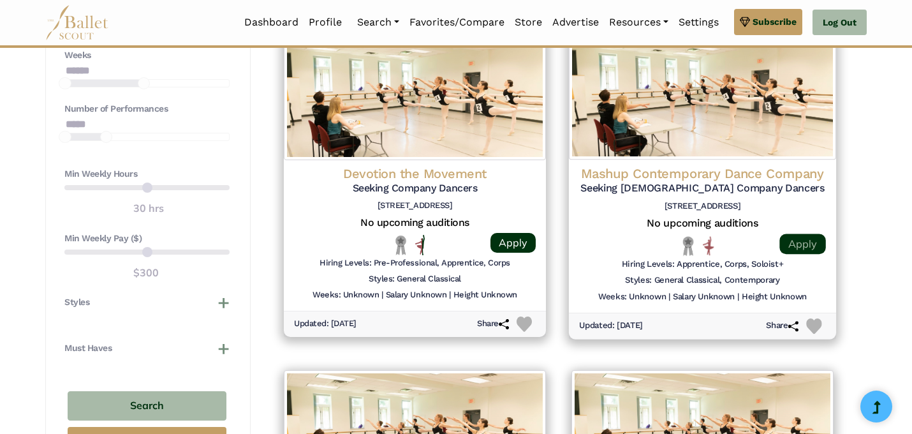
click at [808, 233] on link "Apply" at bounding box center [803, 243] width 46 height 20
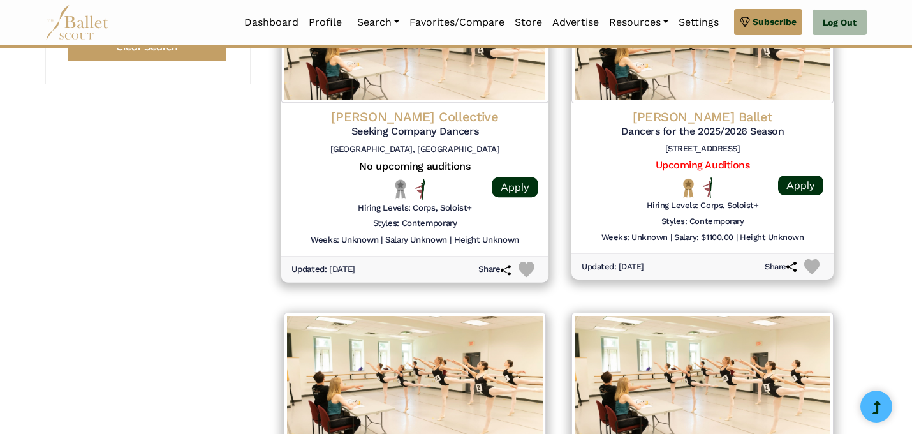
scroll to position [1374, 0]
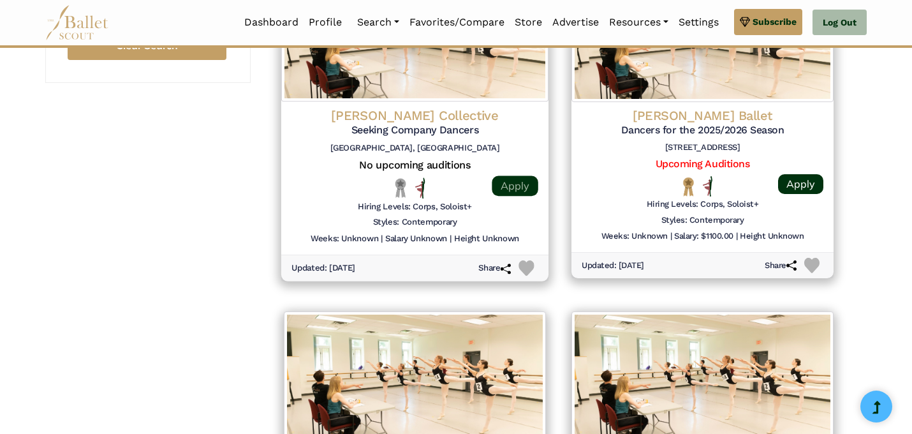
click at [508, 175] on link "Apply" at bounding box center [515, 185] width 46 height 20
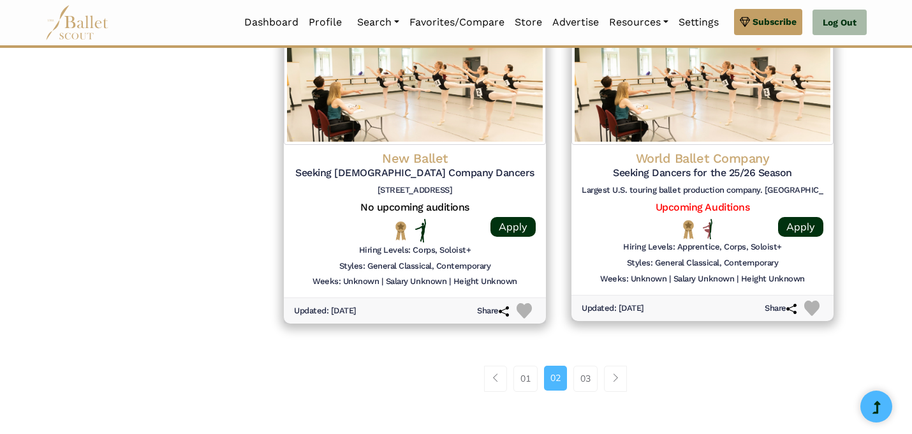
scroll to position [1652, 0]
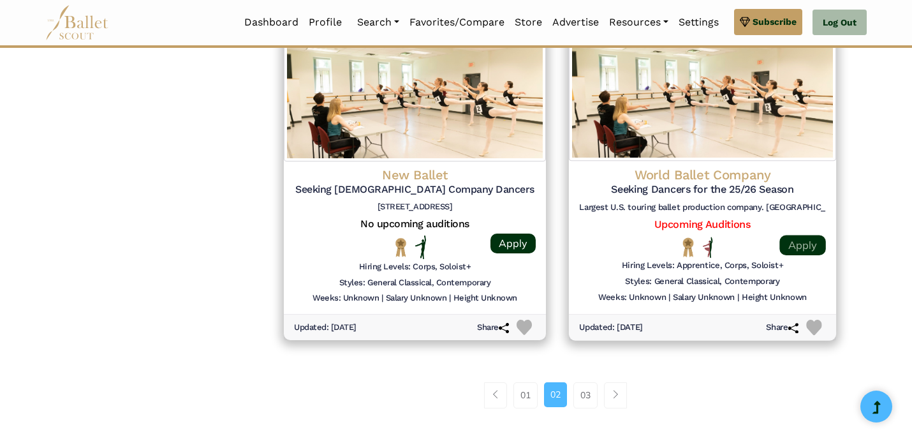
click at [809, 235] on link "Apply" at bounding box center [803, 245] width 46 height 20
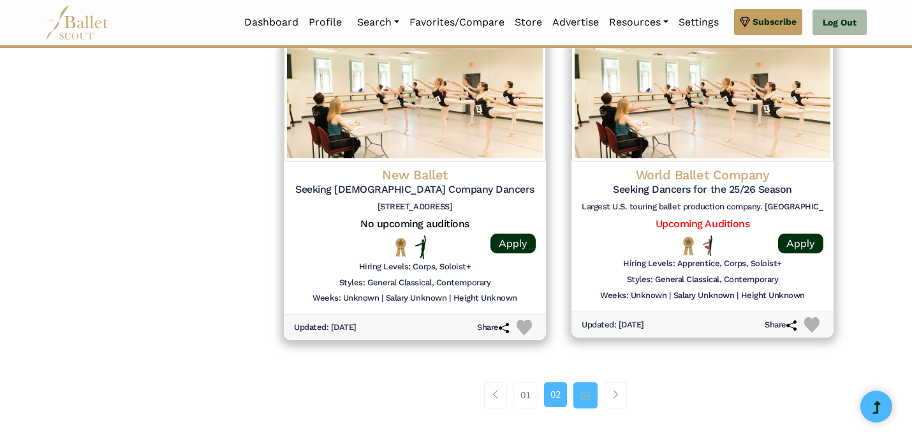
click at [593, 382] on link "03" at bounding box center [586, 395] width 24 height 26
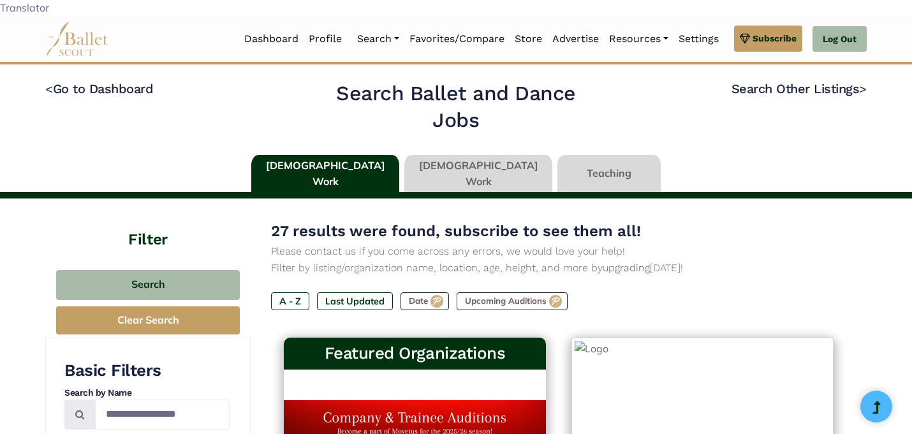
select select "**"
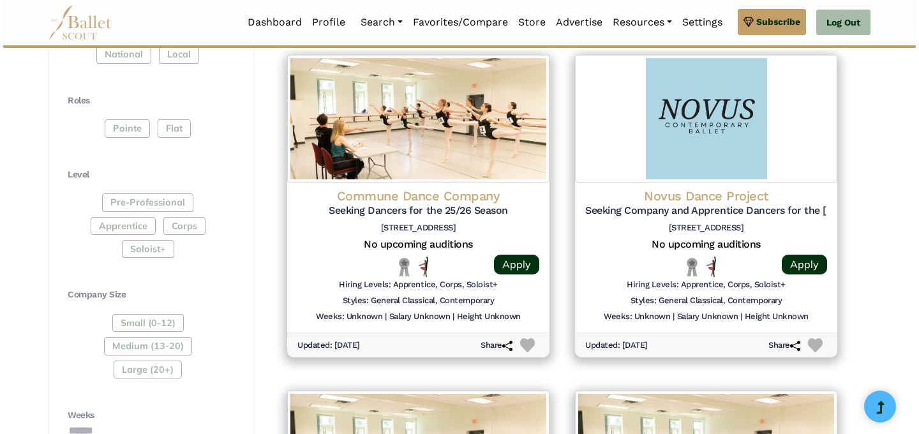
scroll to position [619, 0]
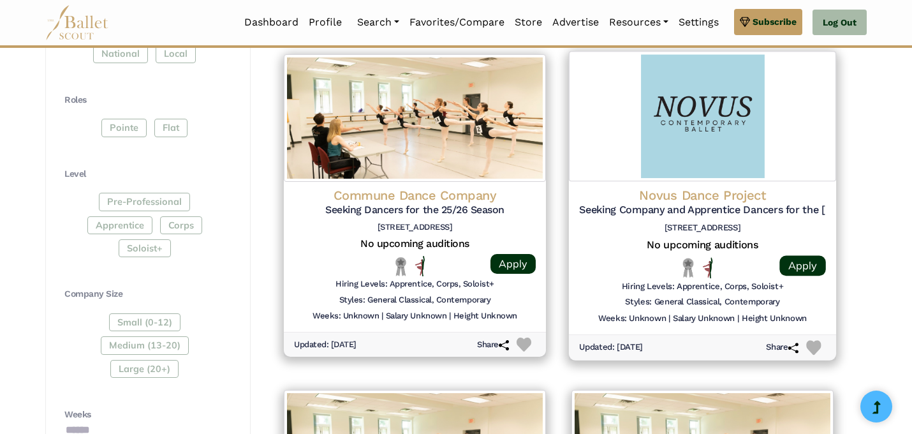
click at [763, 204] on h5 "Seeking Company and Apprentice Dancers for the 2025-2026 Season" at bounding box center [702, 210] width 247 height 13
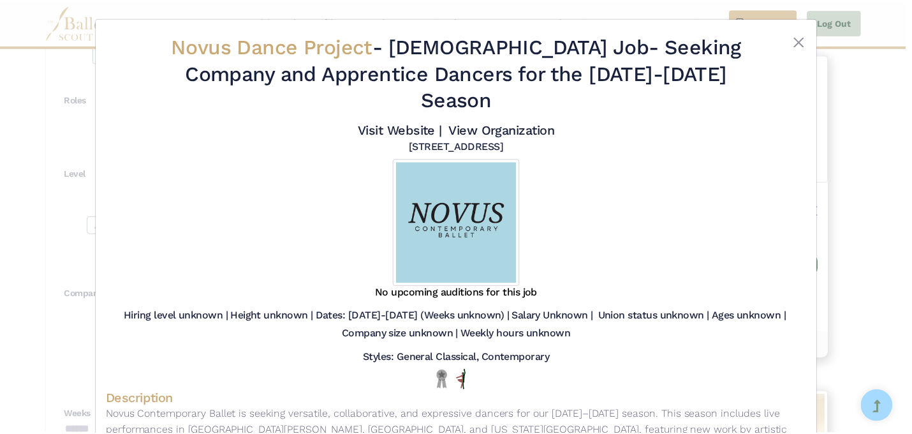
scroll to position [66, 0]
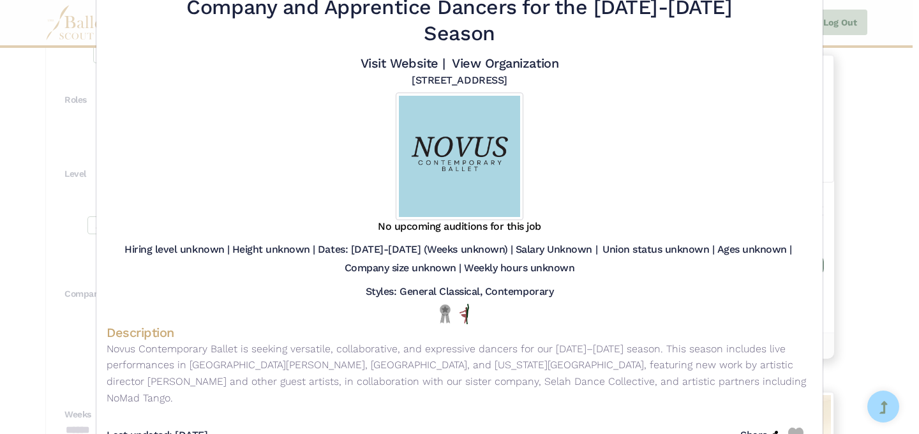
click at [894, 330] on div "Novus Dance Project - Full Time Job - Seeking Company and Apprentice Dancers fo…" at bounding box center [459, 217] width 919 height 434
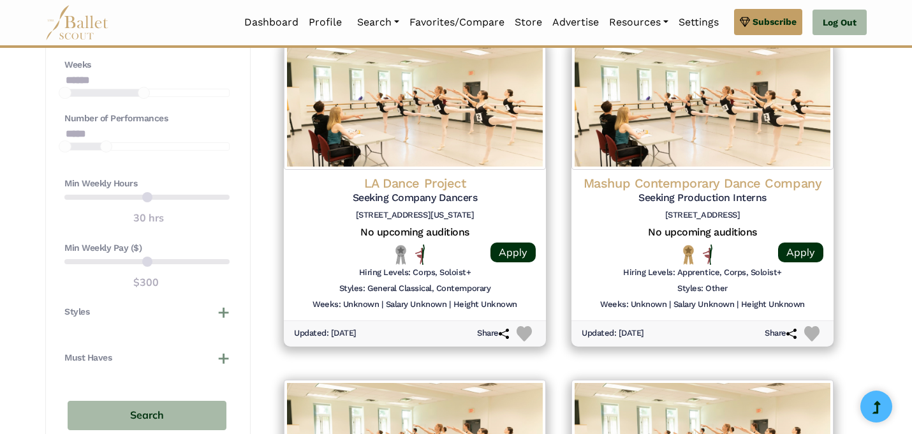
scroll to position [972, 0]
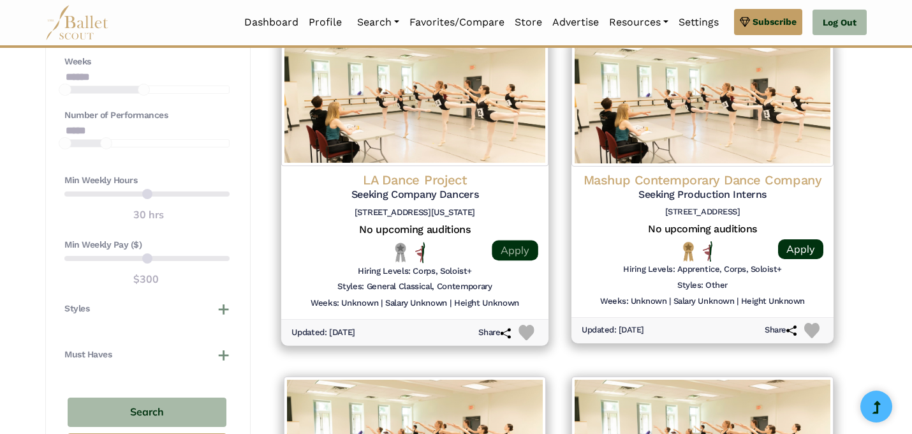
click at [525, 240] on link "Apply" at bounding box center [515, 250] width 46 height 20
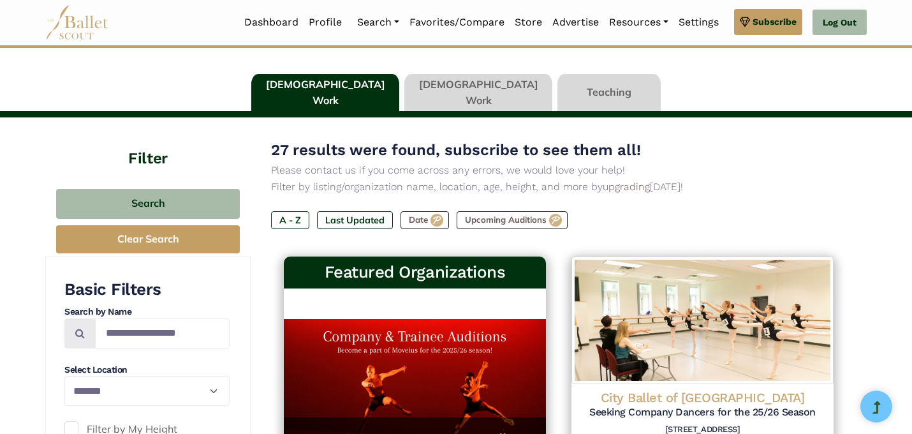
scroll to position [0, 0]
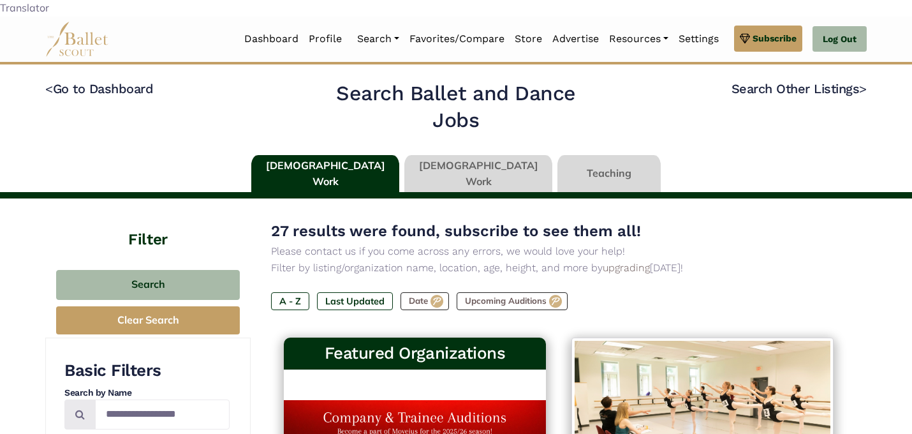
click at [572, 155] on link at bounding box center [609, 173] width 103 height 36
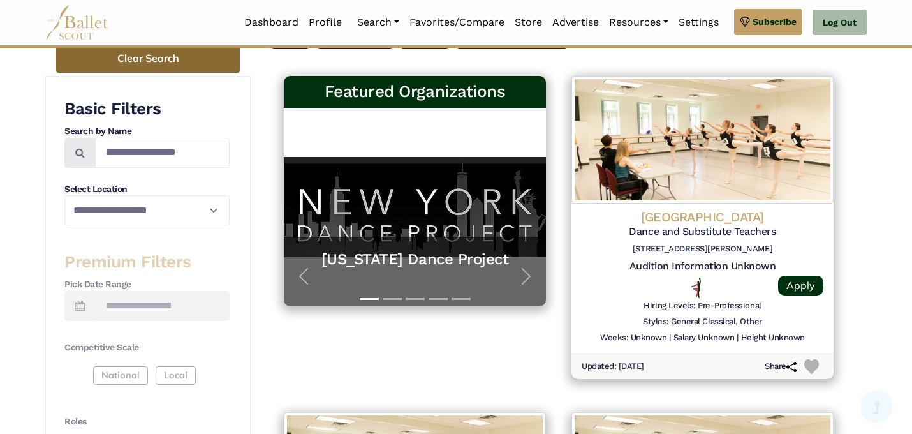
scroll to position [262, 0]
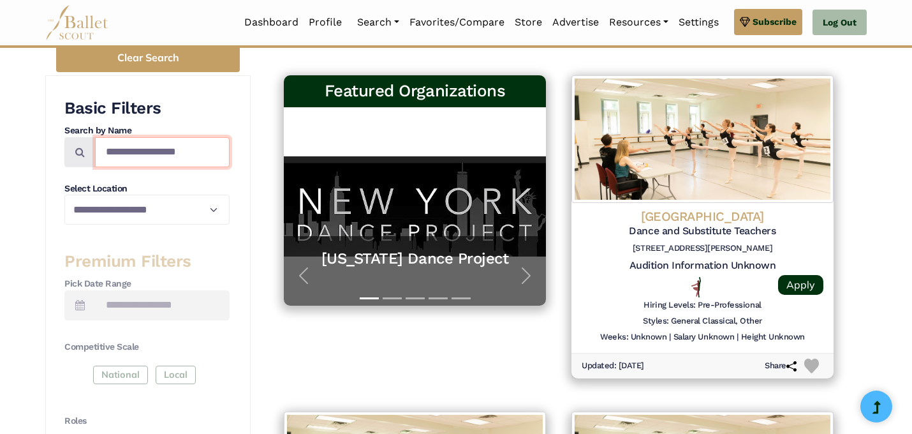
click at [187, 137] on input "Search by names..." at bounding box center [162, 152] width 135 height 30
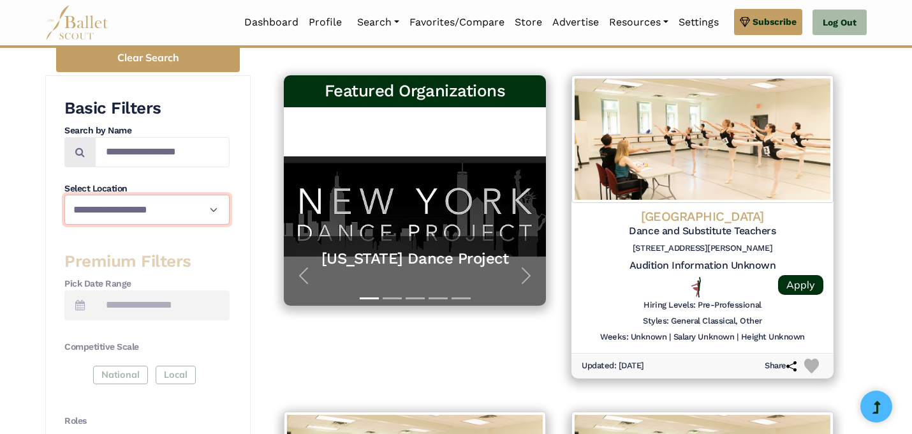
click at [117, 195] on select "**********" at bounding box center [146, 210] width 165 height 30
select select "**"
click at [64, 195] on select "**********" at bounding box center [146, 210] width 165 height 30
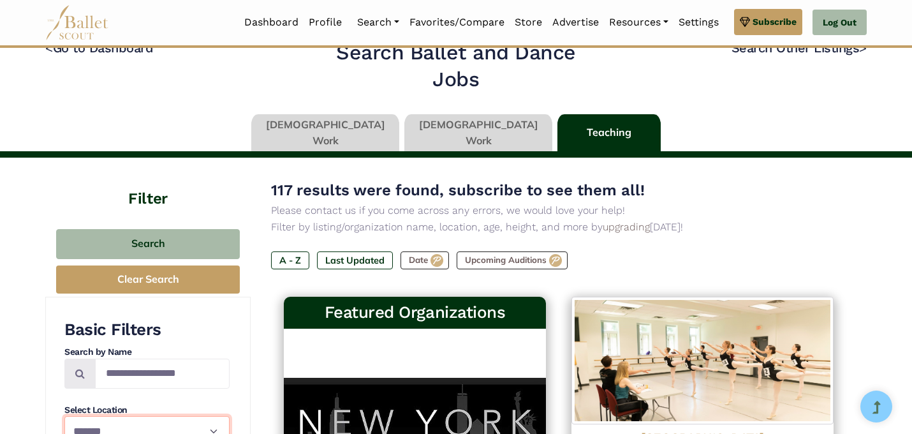
scroll to position [0, 0]
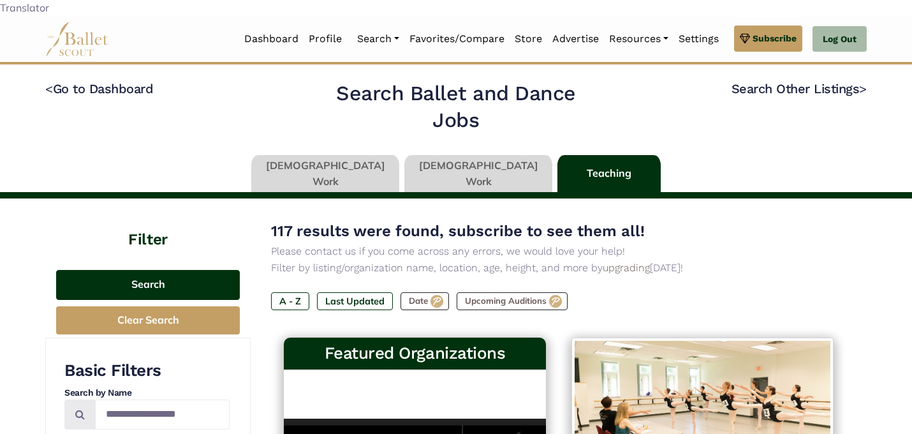
click at [175, 270] on button "Search" at bounding box center [148, 285] width 184 height 30
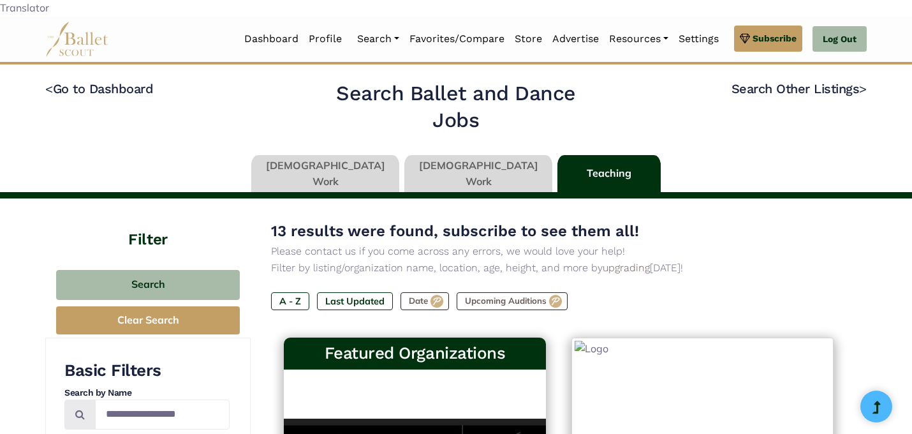
select select "**"
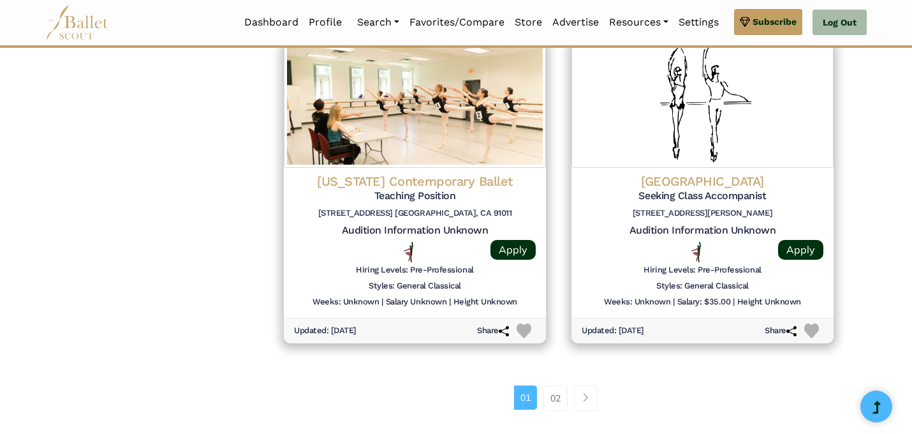
scroll to position [1647, 0]
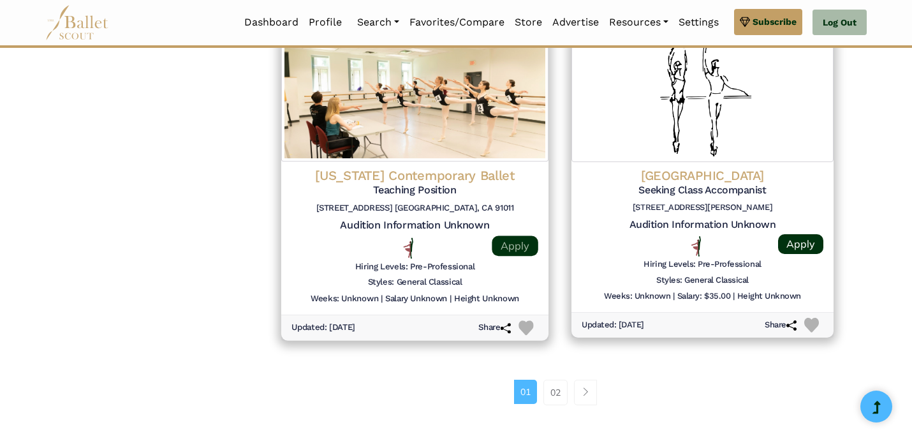
click at [513, 235] on link "Apply" at bounding box center [515, 245] width 46 height 20
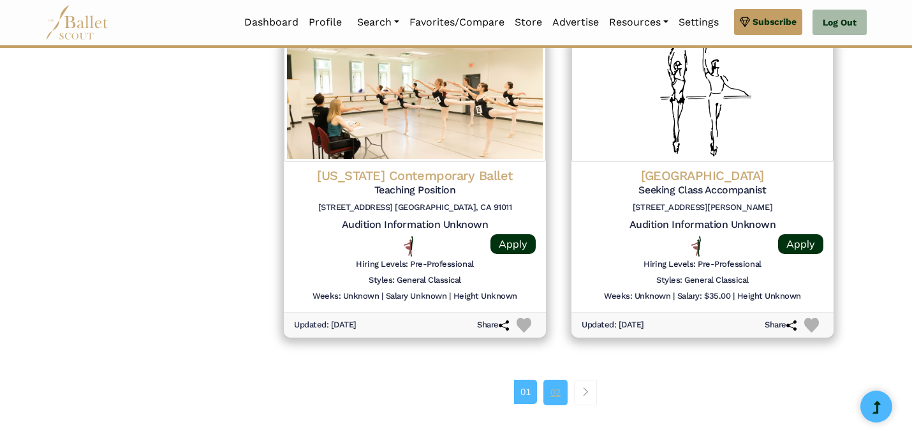
click at [555, 381] on link "02" at bounding box center [556, 393] width 24 height 26
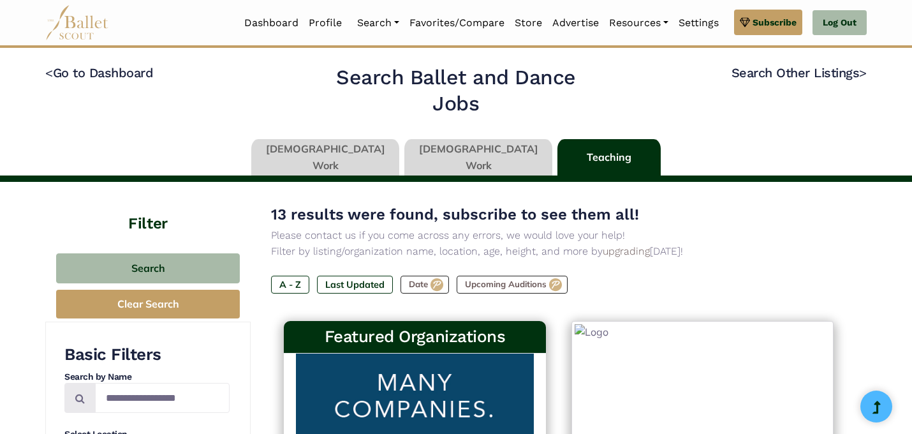
select select "**"
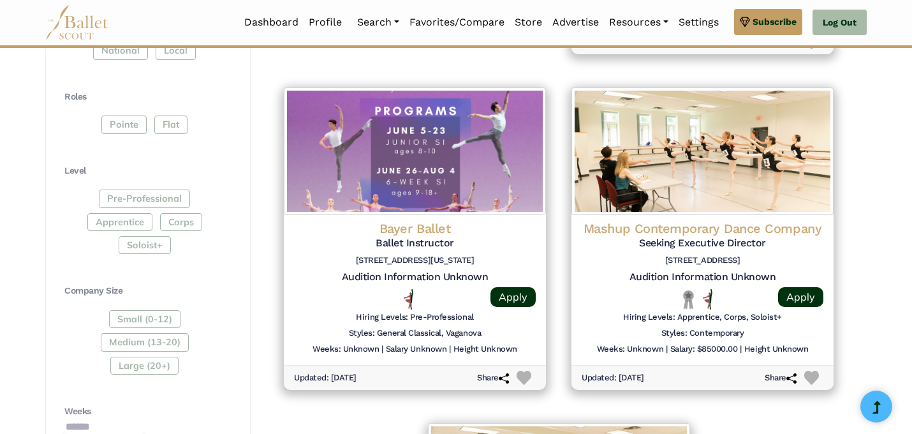
scroll to position [587, 0]
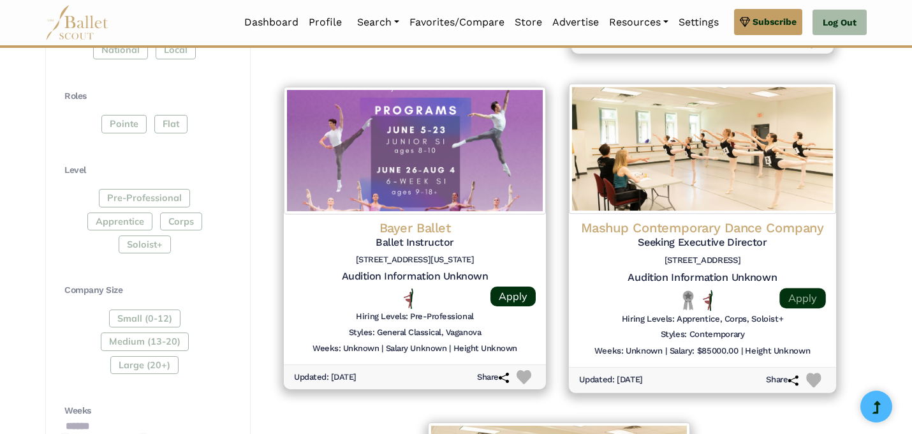
click at [790, 288] on link "Apply" at bounding box center [803, 298] width 46 height 20
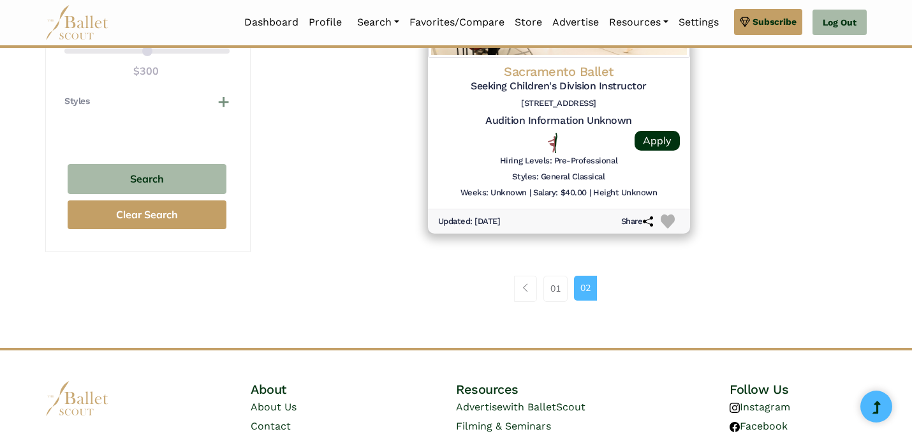
scroll to position [1102, 0]
